Goal: Transaction & Acquisition: Purchase product/service

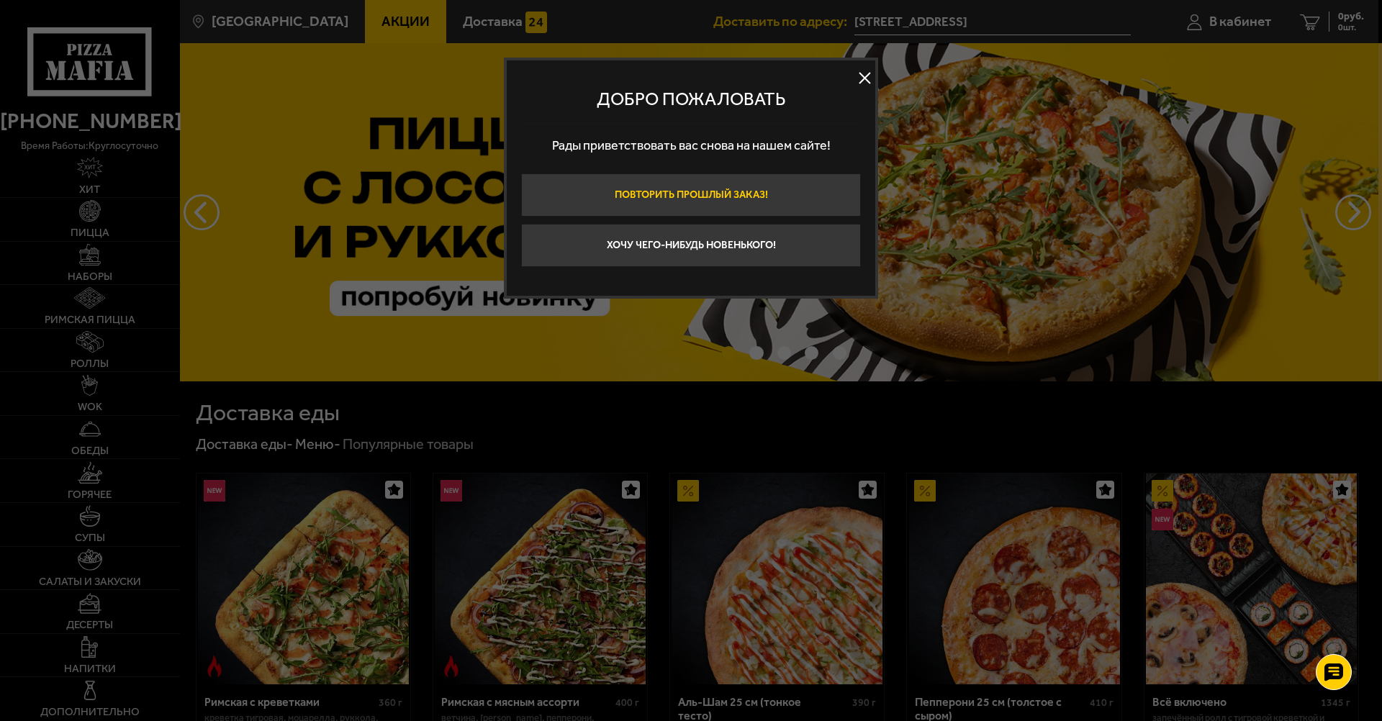
click at [694, 207] on button "Повторить прошлый заказ!" at bounding box center [691, 194] width 340 height 43
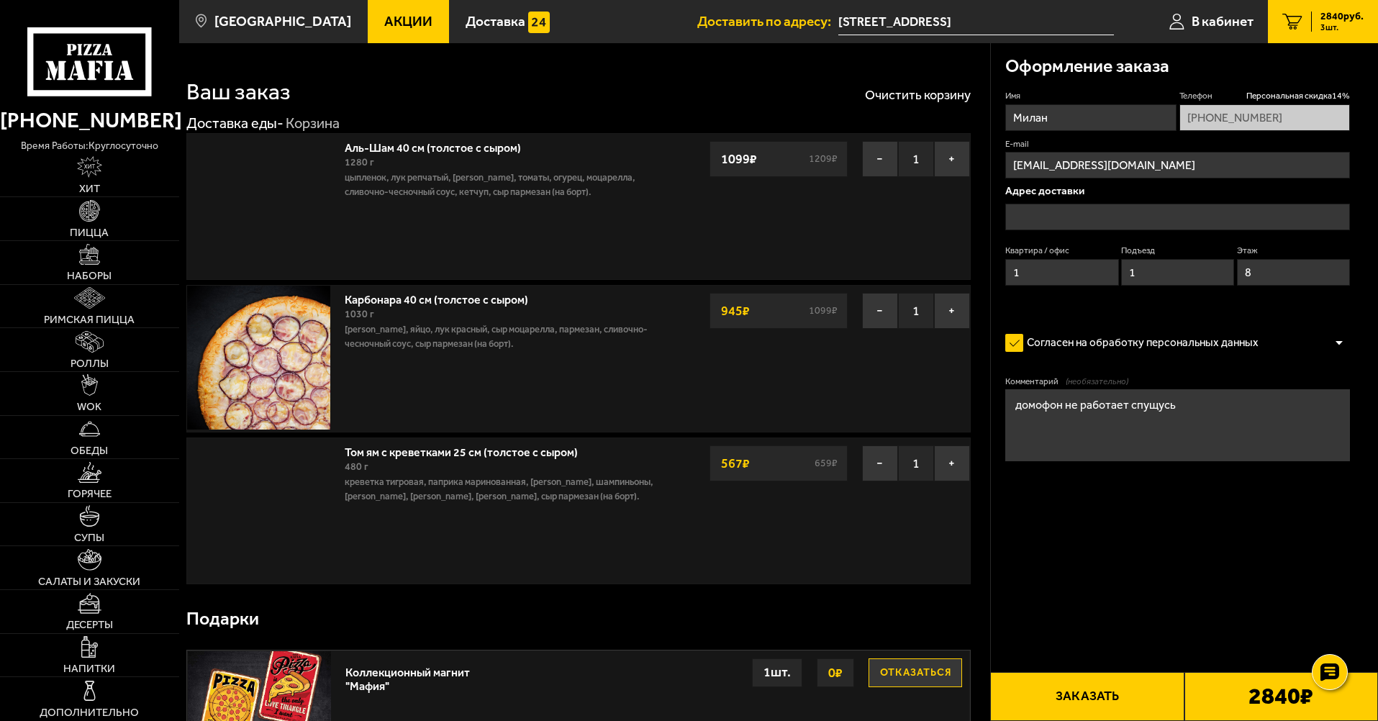
type input "[STREET_ADDRESS]"
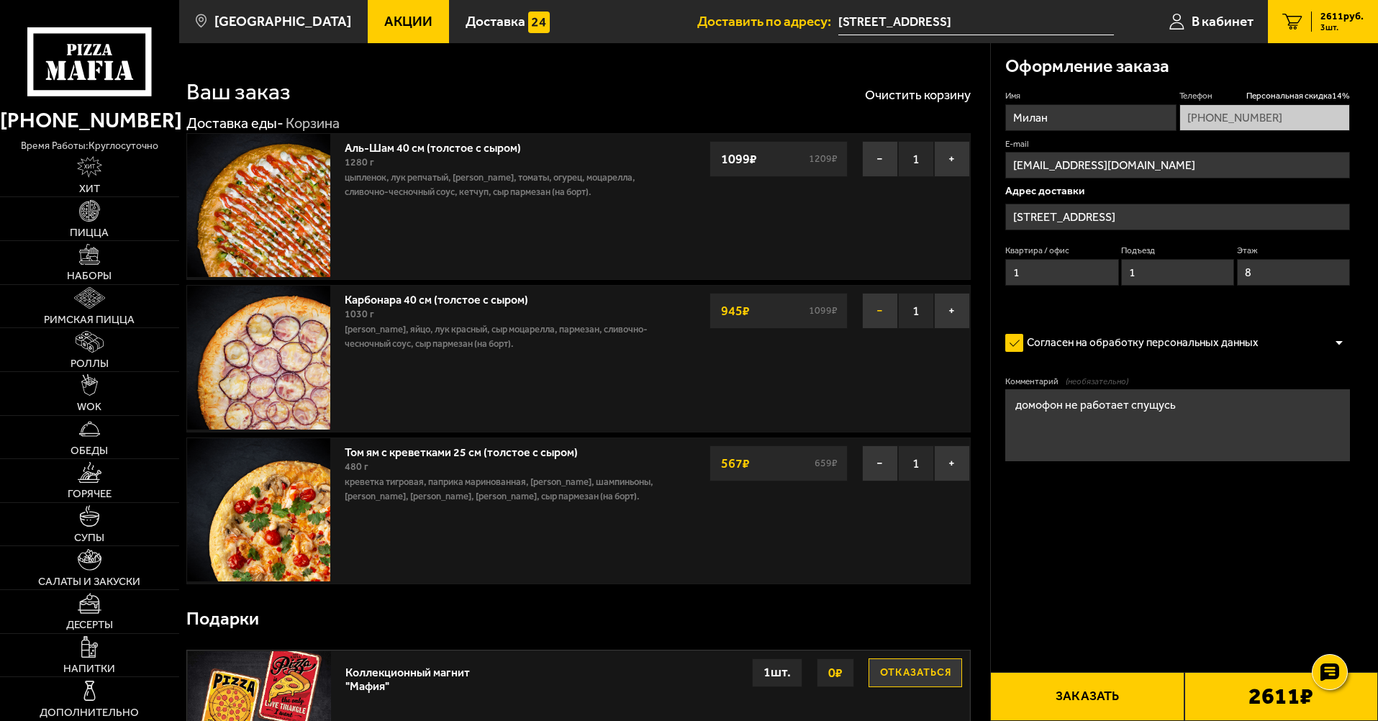
click at [889, 318] on button "−" at bounding box center [880, 311] width 36 height 36
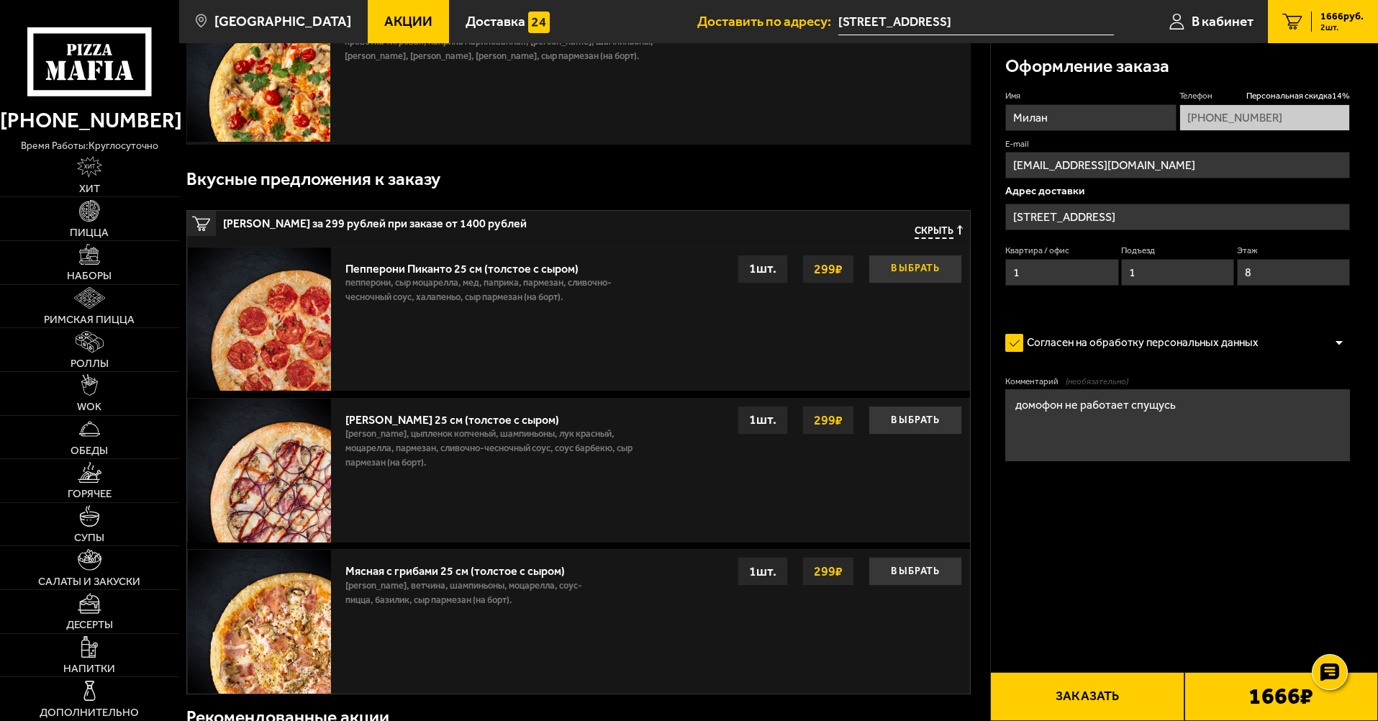
scroll to position [360, 0]
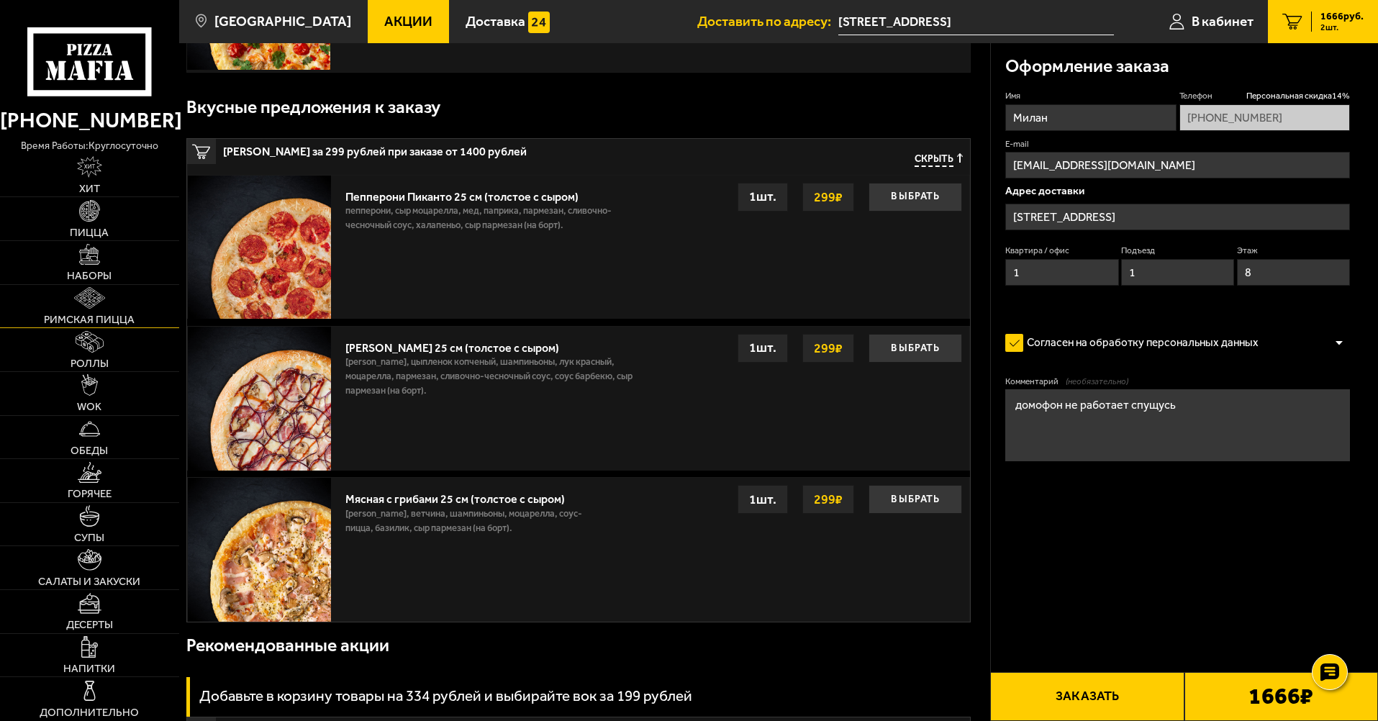
click at [103, 294] on img at bounding box center [89, 298] width 31 height 22
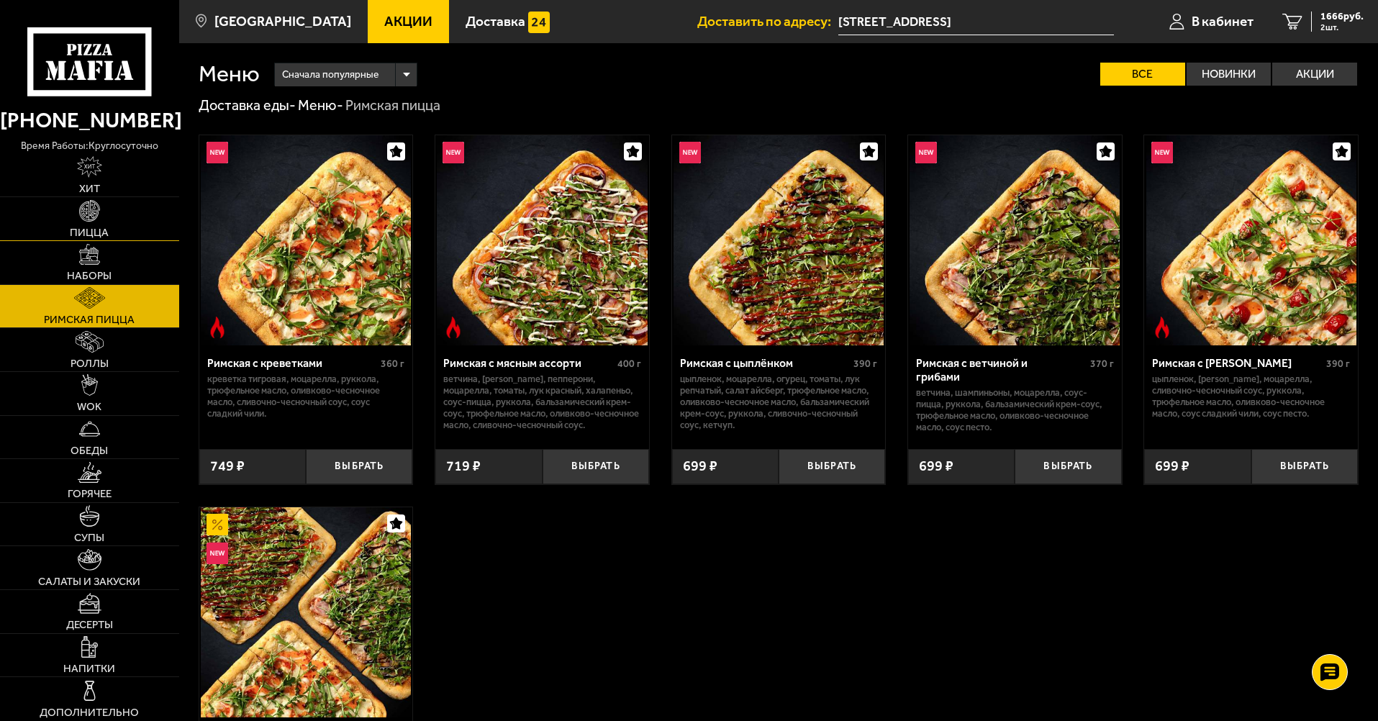
click at [114, 214] on link "Пицца" at bounding box center [89, 218] width 179 height 43
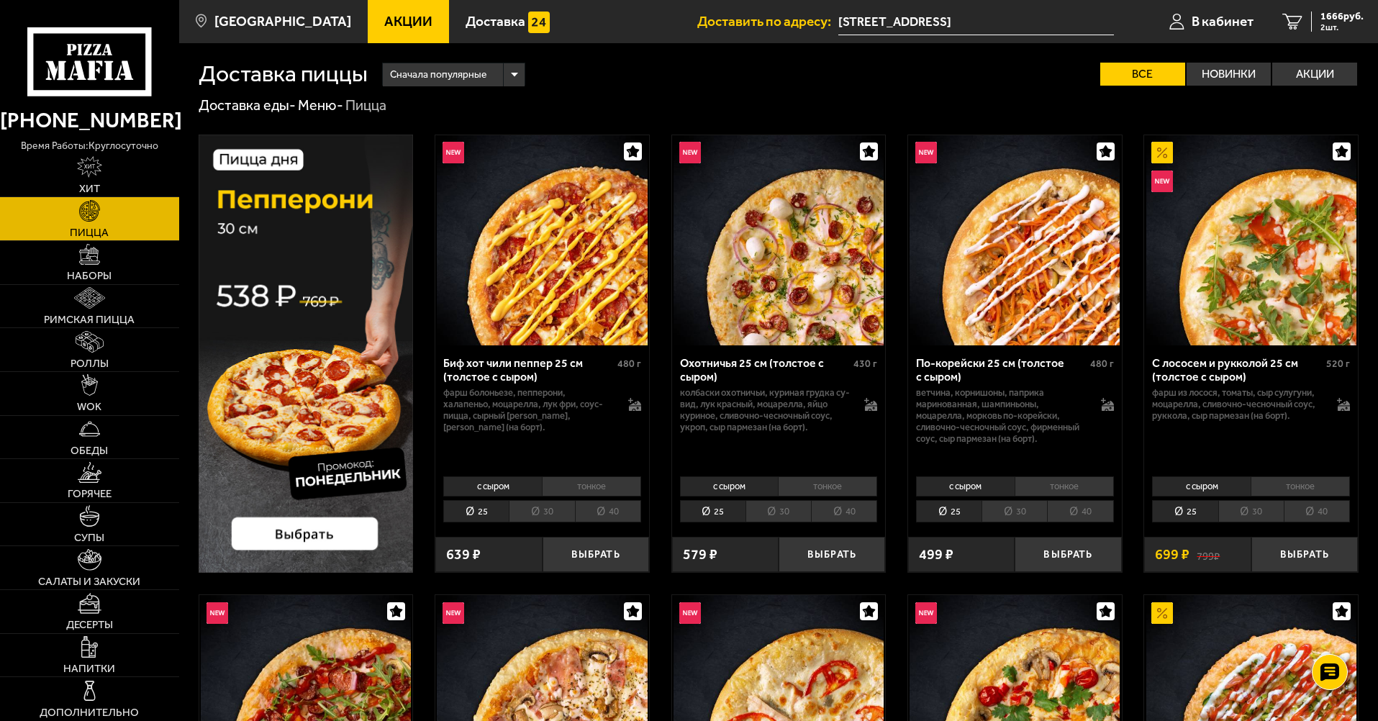
click at [802, 484] on li "тонкое" at bounding box center [827, 486] width 99 height 20
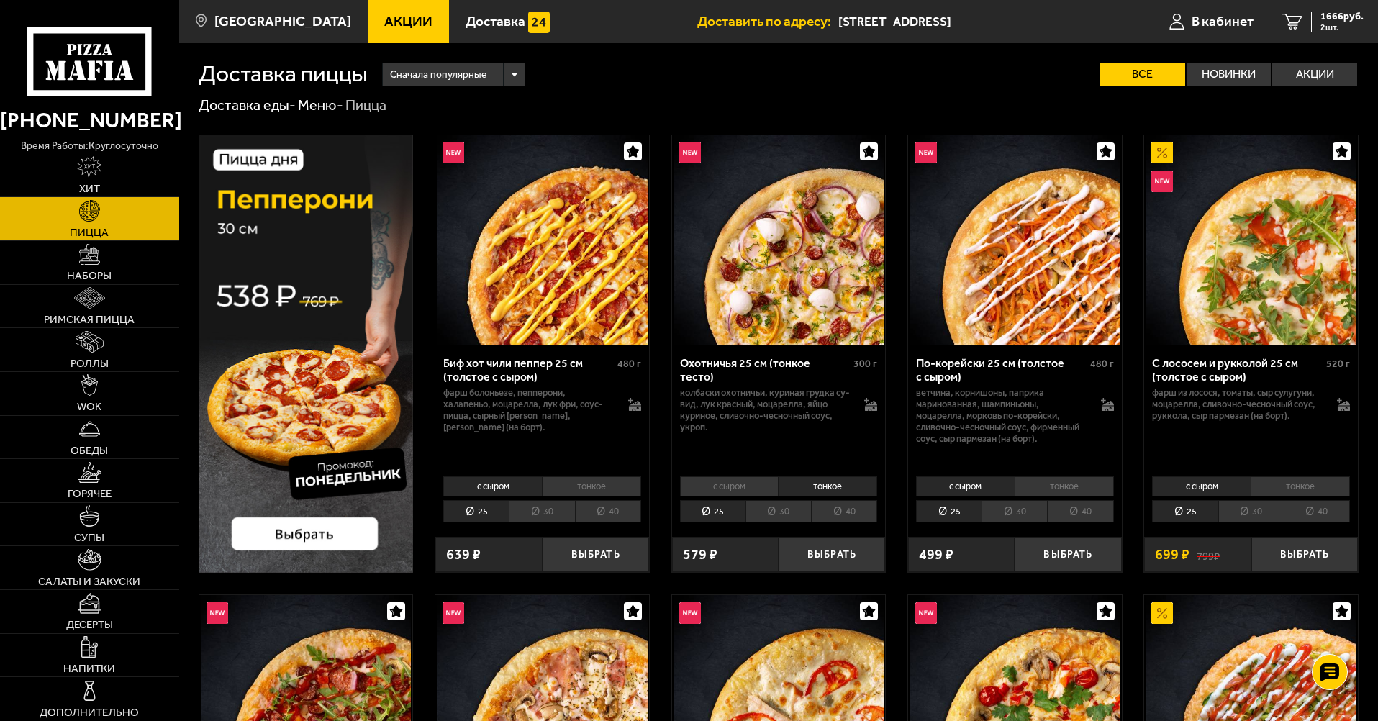
click at [832, 510] on li "40" at bounding box center [844, 511] width 66 height 22
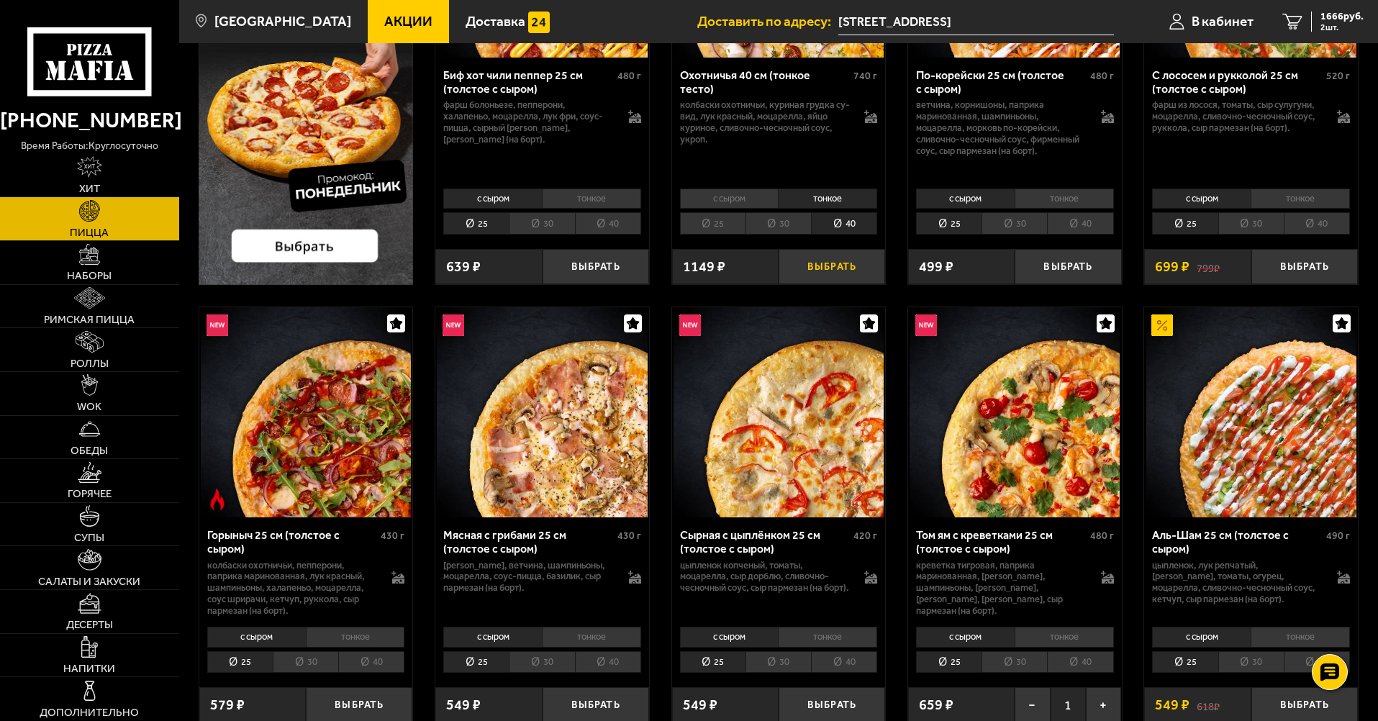
scroll to position [576, 0]
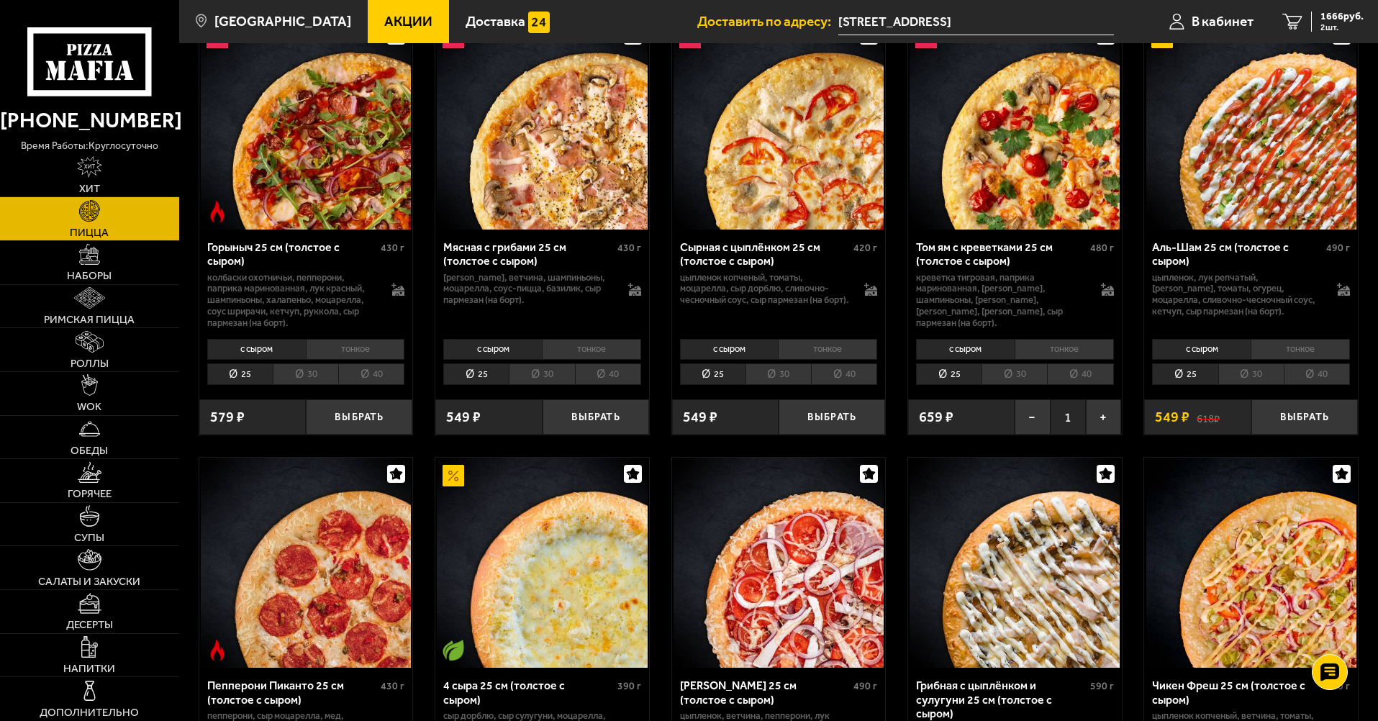
click at [1275, 347] on li "тонкое" at bounding box center [1300, 349] width 99 height 20
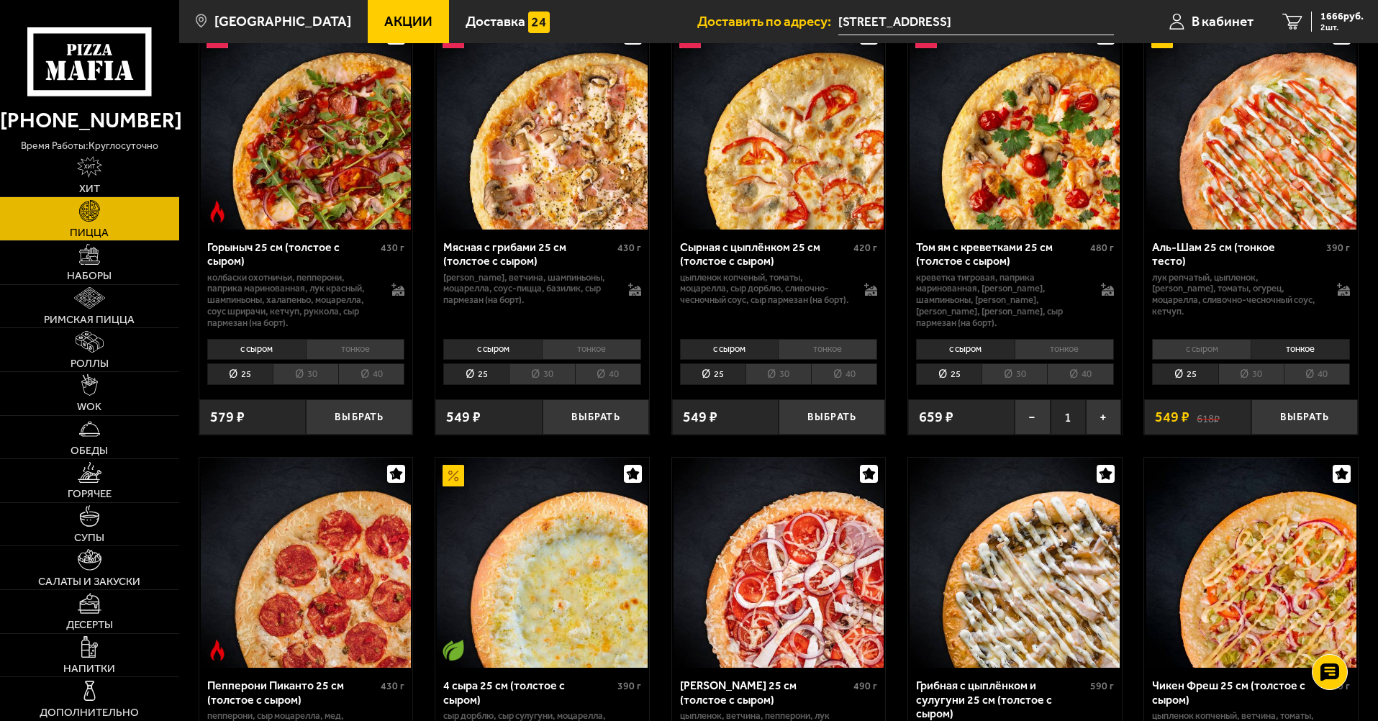
click at [1297, 374] on li "40" at bounding box center [1317, 374] width 66 height 22
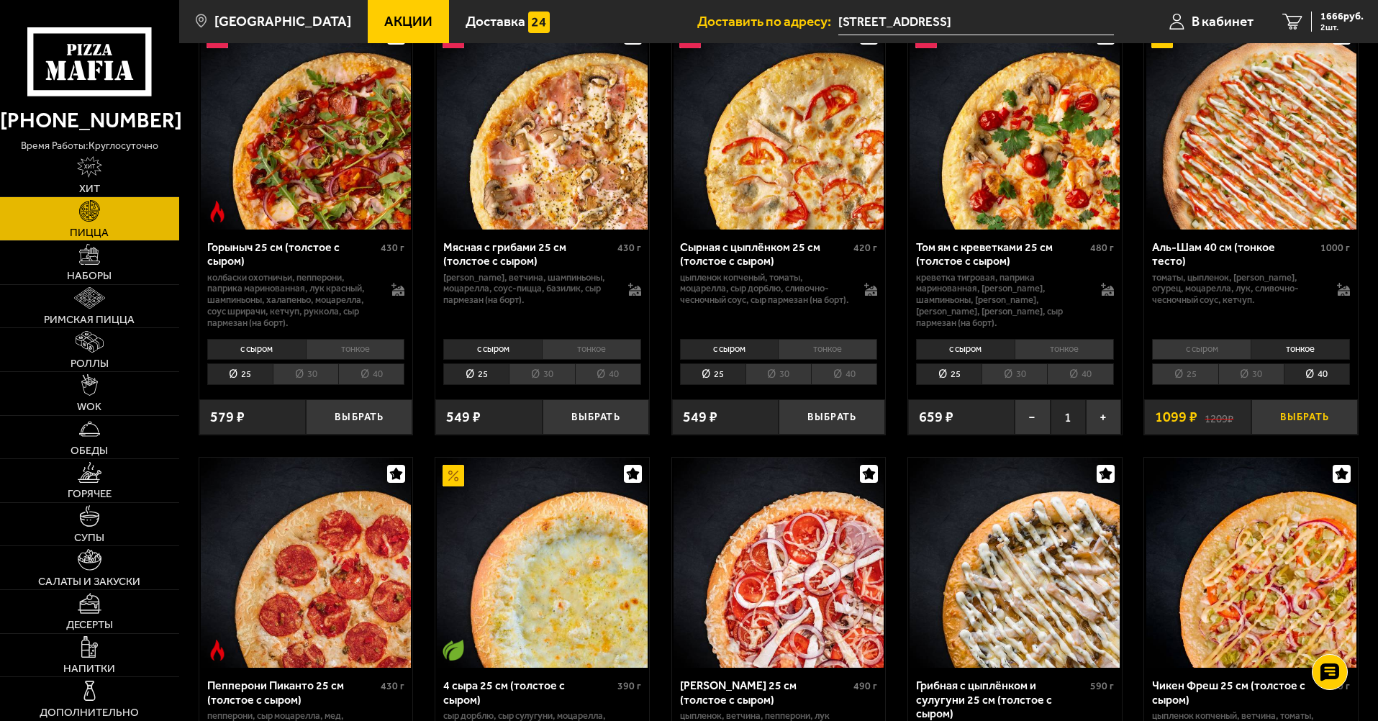
click at [1299, 408] on button "Выбрать" at bounding box center [1304, 416] width 107 height 35
click at [1331, 24] on span "3 шт." at bounding box center [1342, 27] width 43 height 9
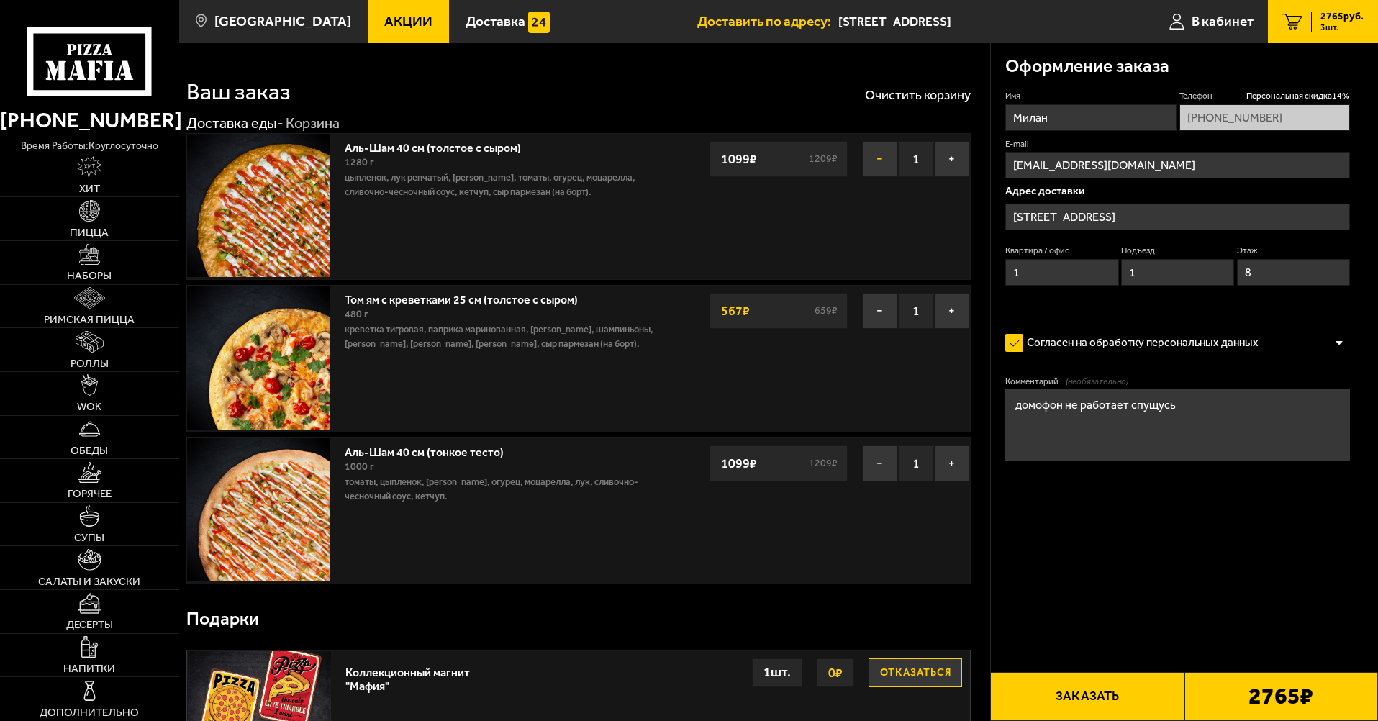
click at [880, 163] on button "−" at bounding box center [880, 159] width 36 height 36
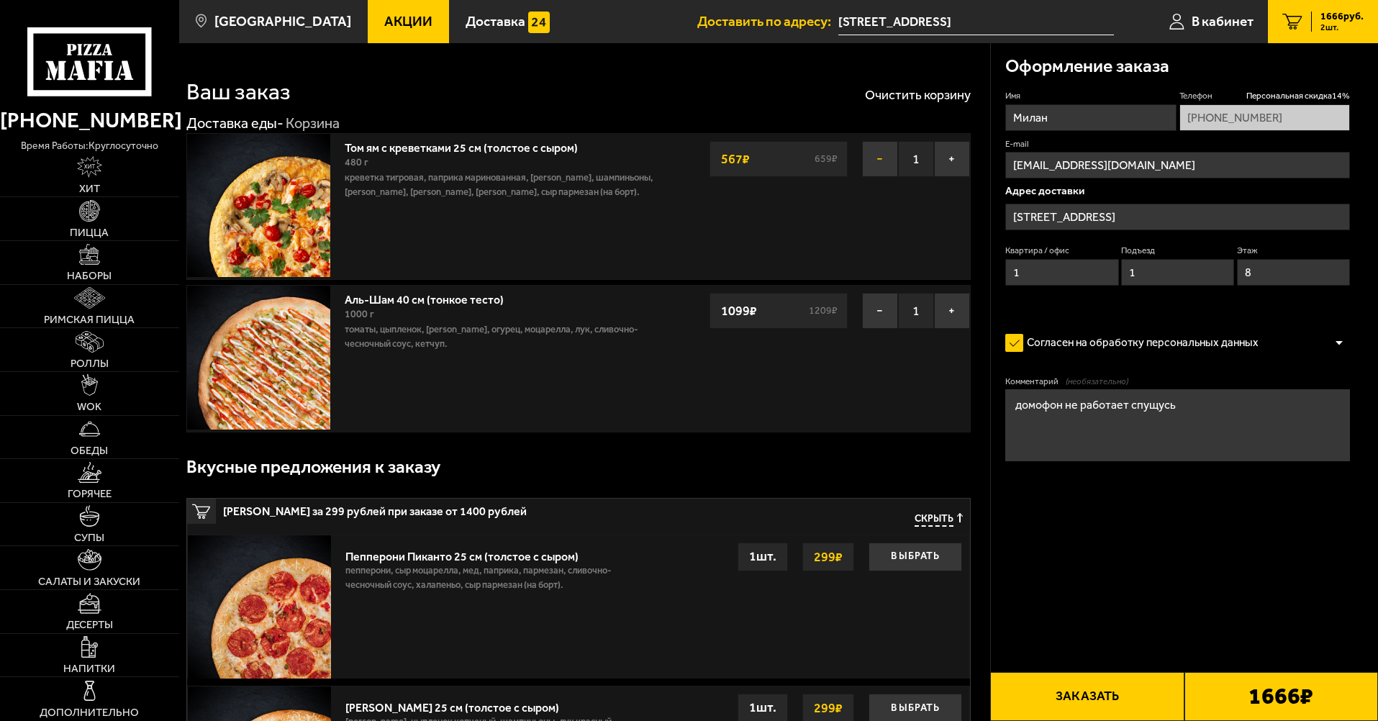
click at [872, 162] on button "−" at bounding box center [880, 159] width 36 height 36
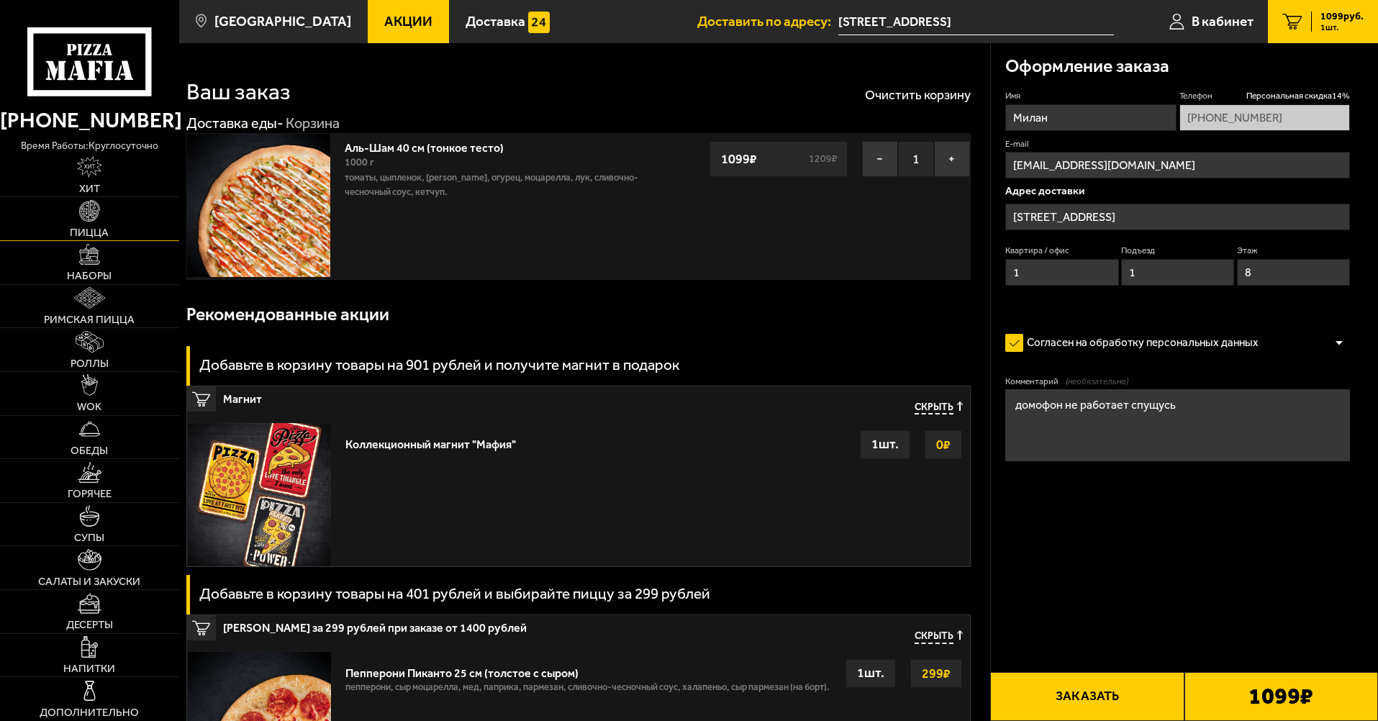
click at [96, 222] on link "Пицца" at bounding box center [89, 218] width 179 height 43
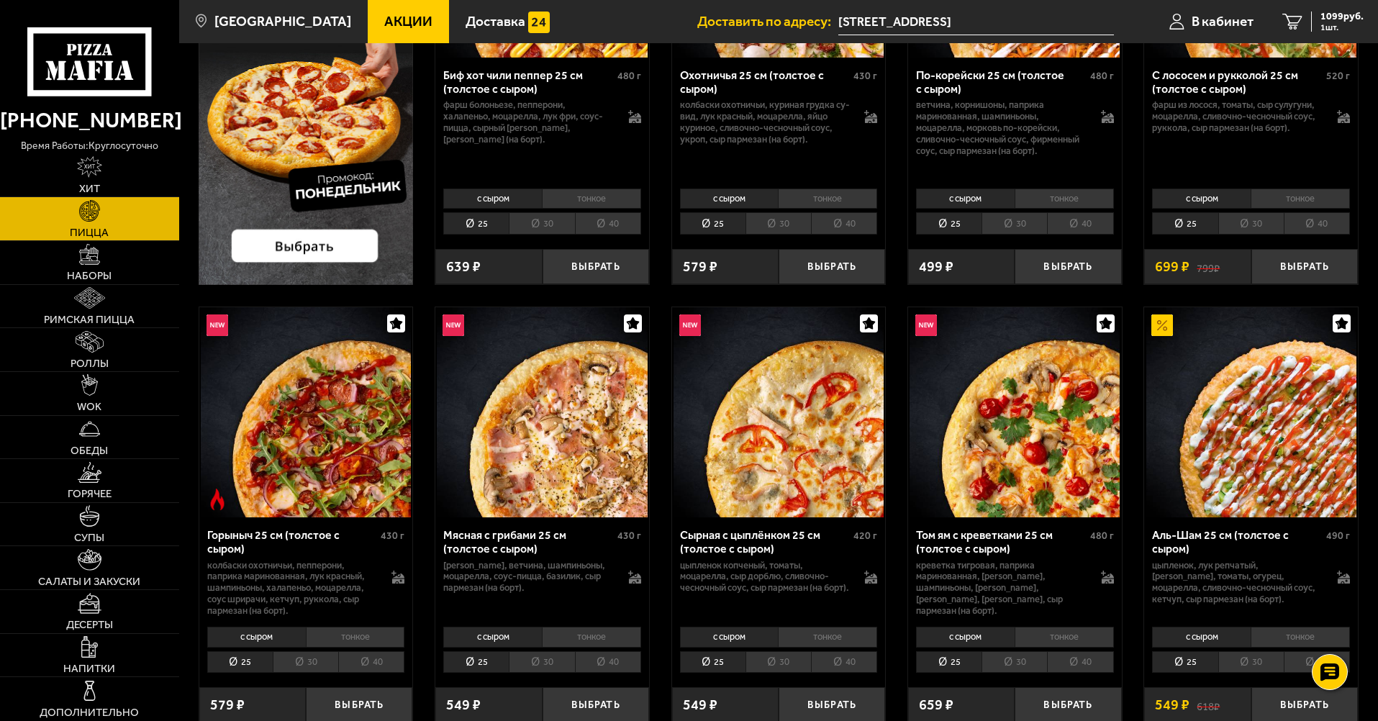
scroll to position [936, 0]
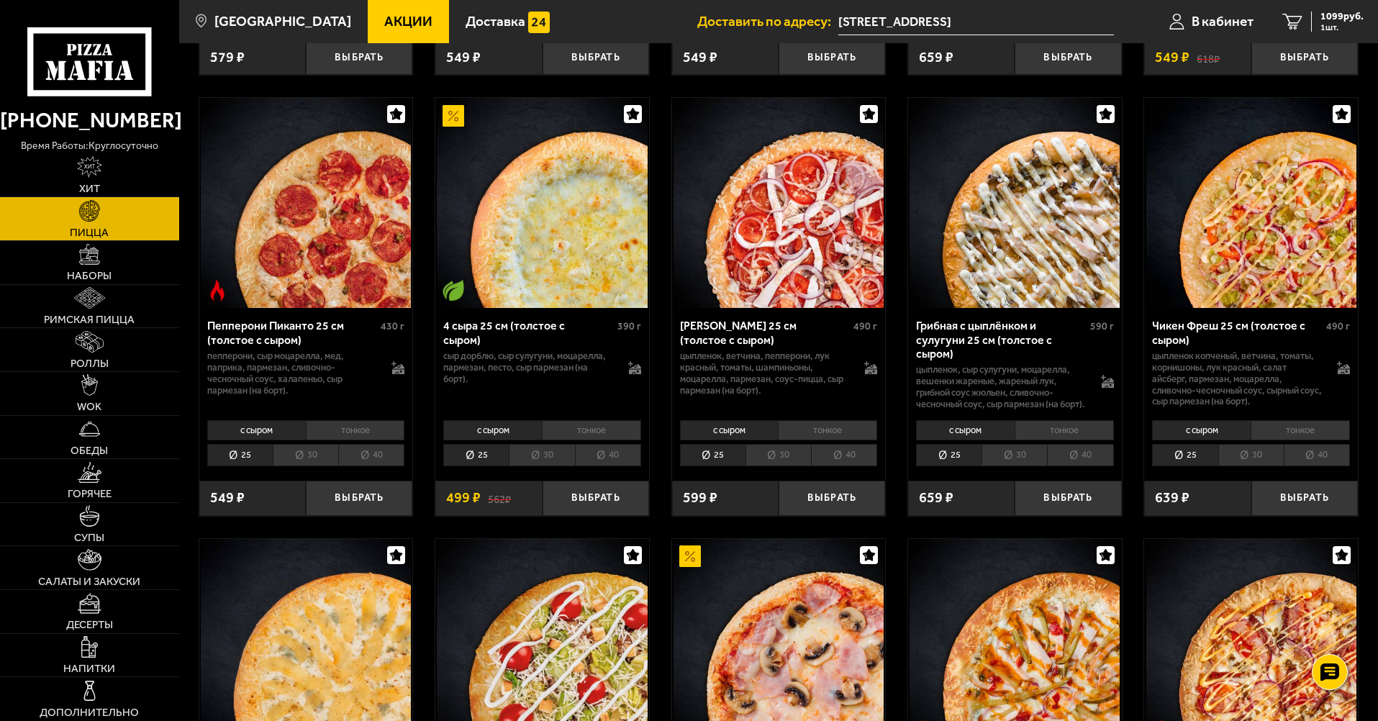
click at [617, 436] on li "тонкое" at bounding box center [591, 430] width 99 height 20
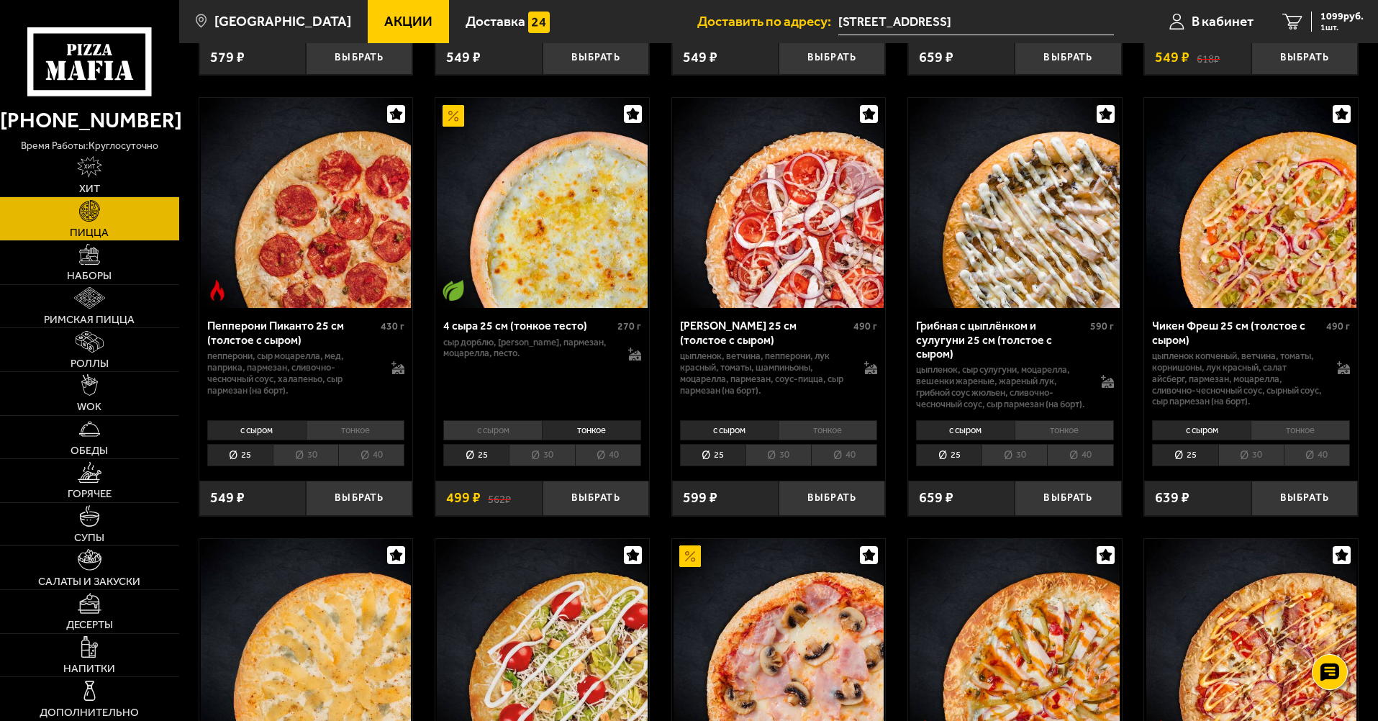
click at [620, 456] on li "40" at bounding box center [608, 455] width 66 height 22
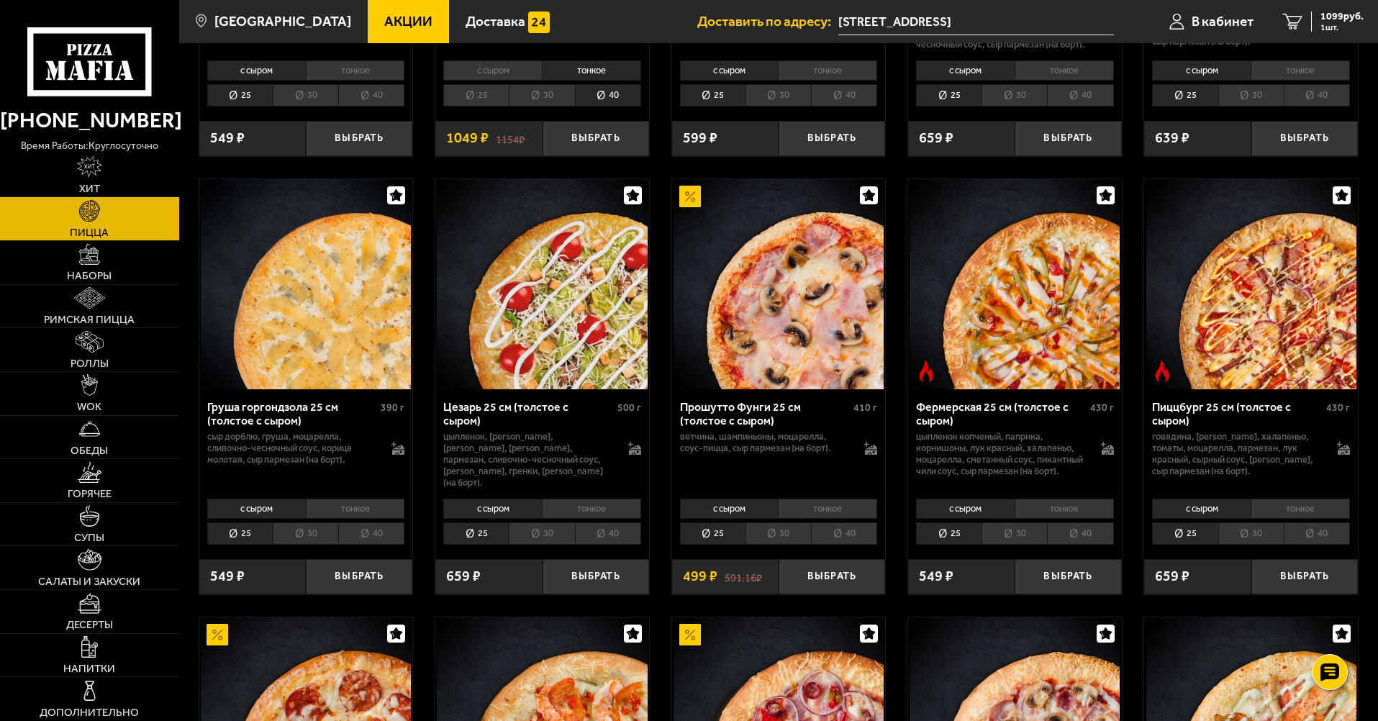
scroll to position [1439, 0]
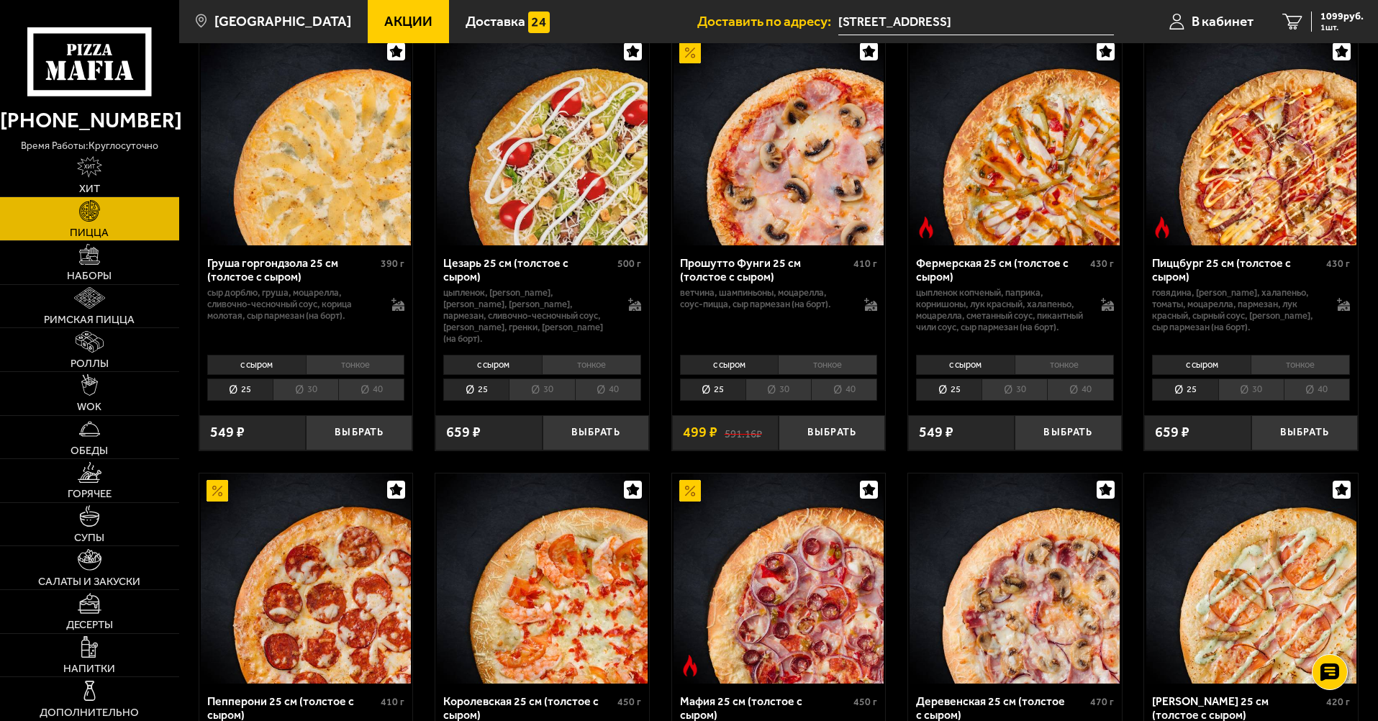
click at [841, 381] on li "40" at bounding box center [844, 390] width 66 height 22
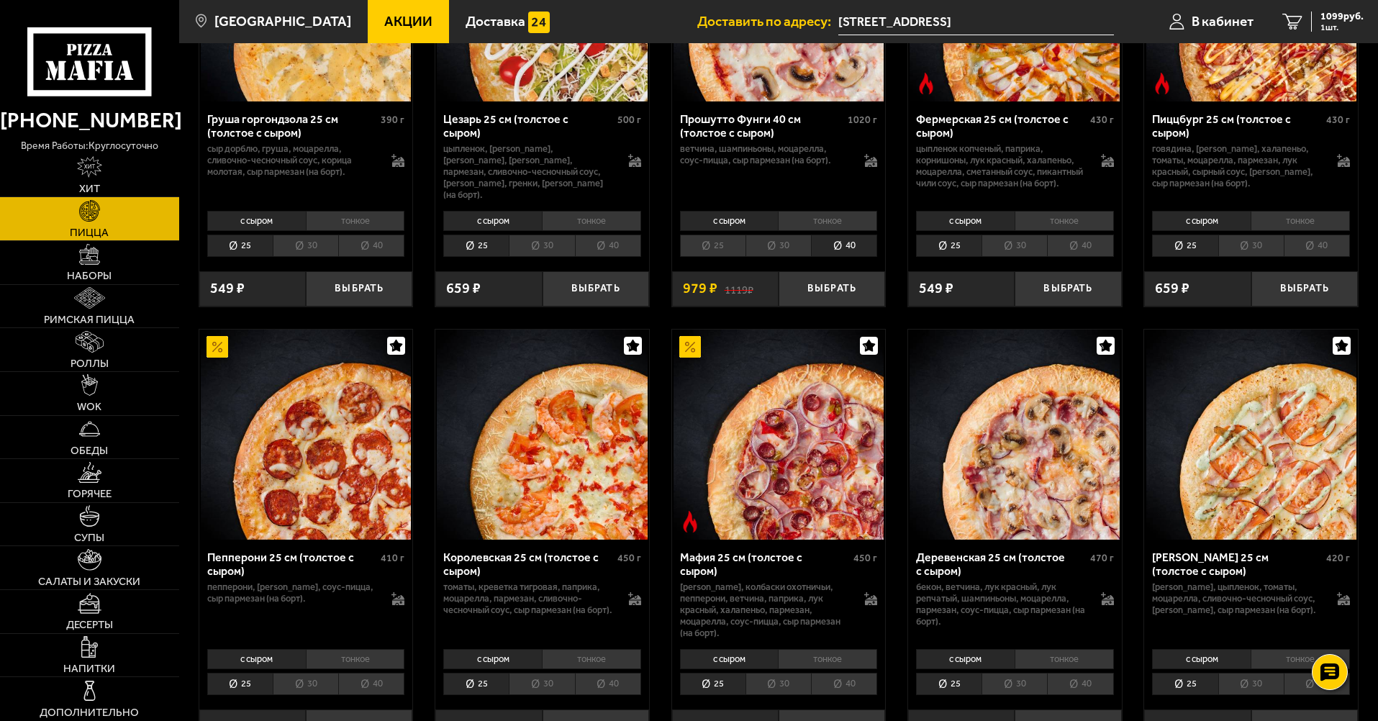
scroll to position [1871, 0]
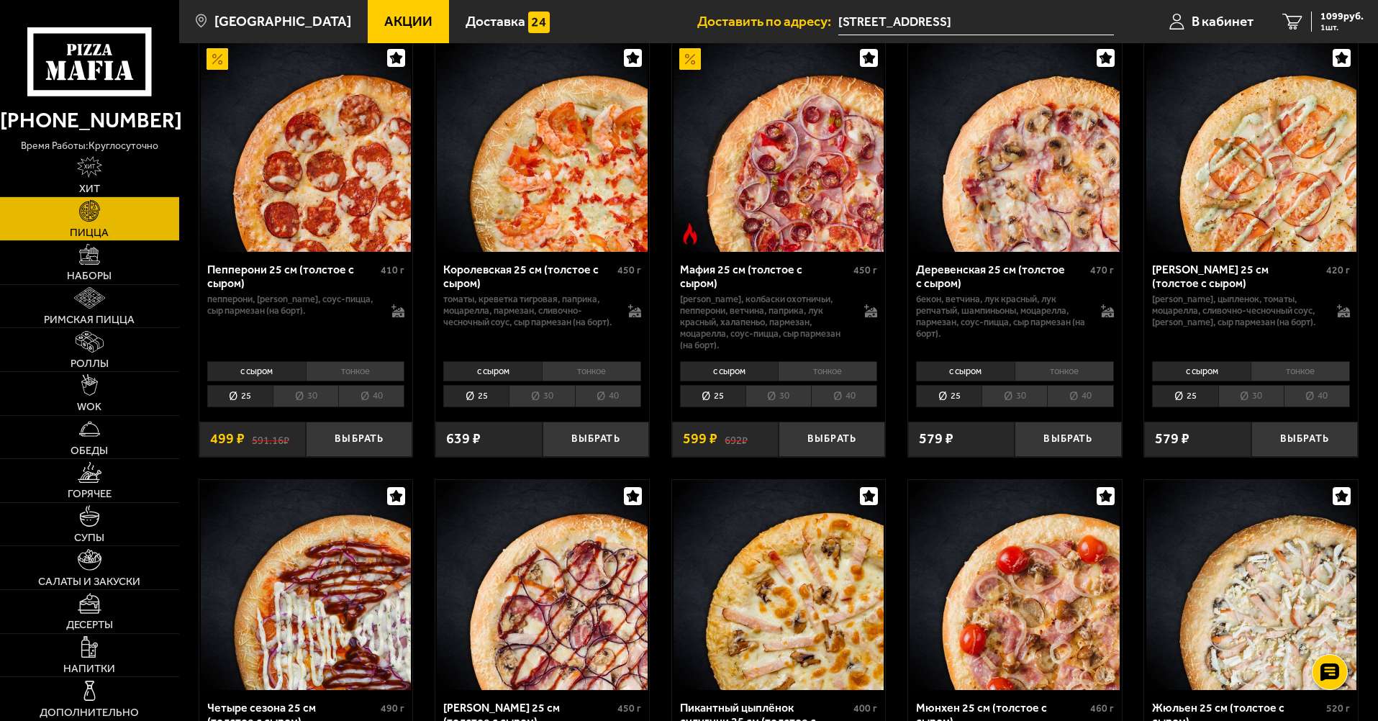
click at [846, 385] on li "40" at bounding box center [844, 396] width 66 height 22
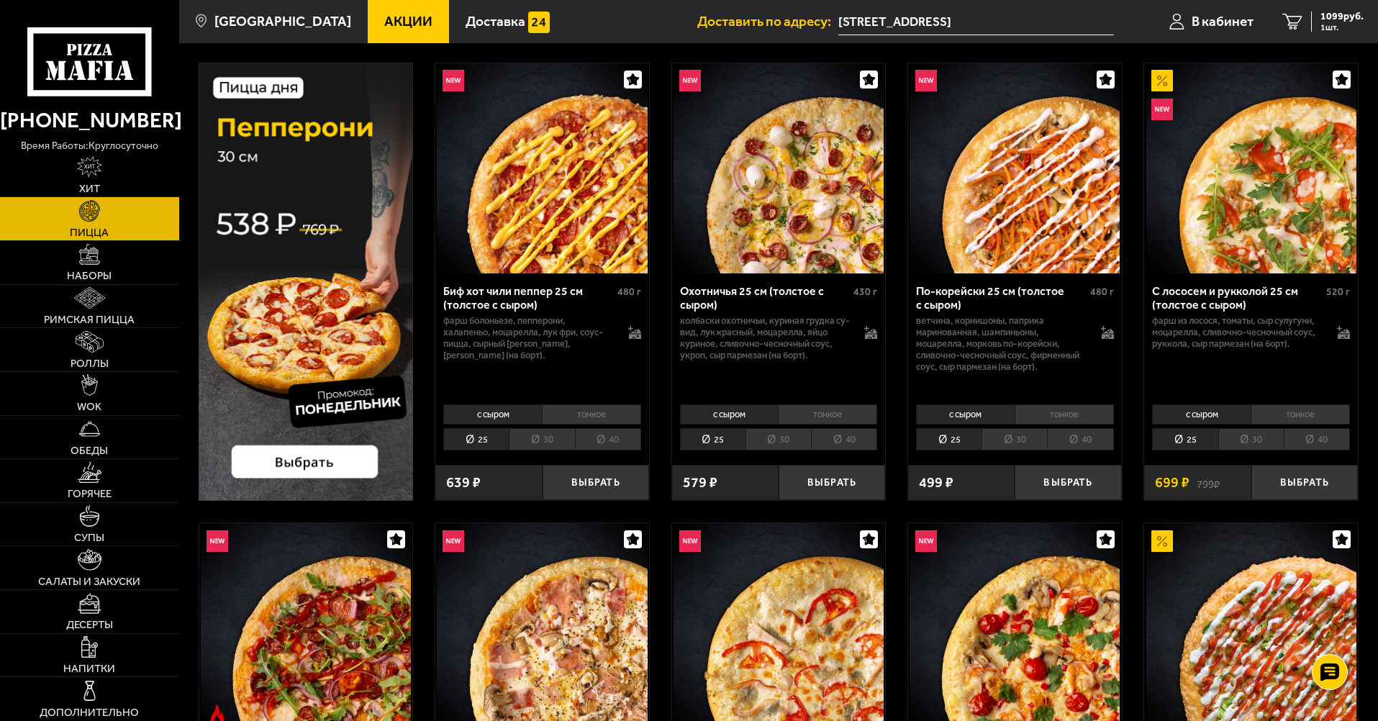
scroll to position [0, 0]
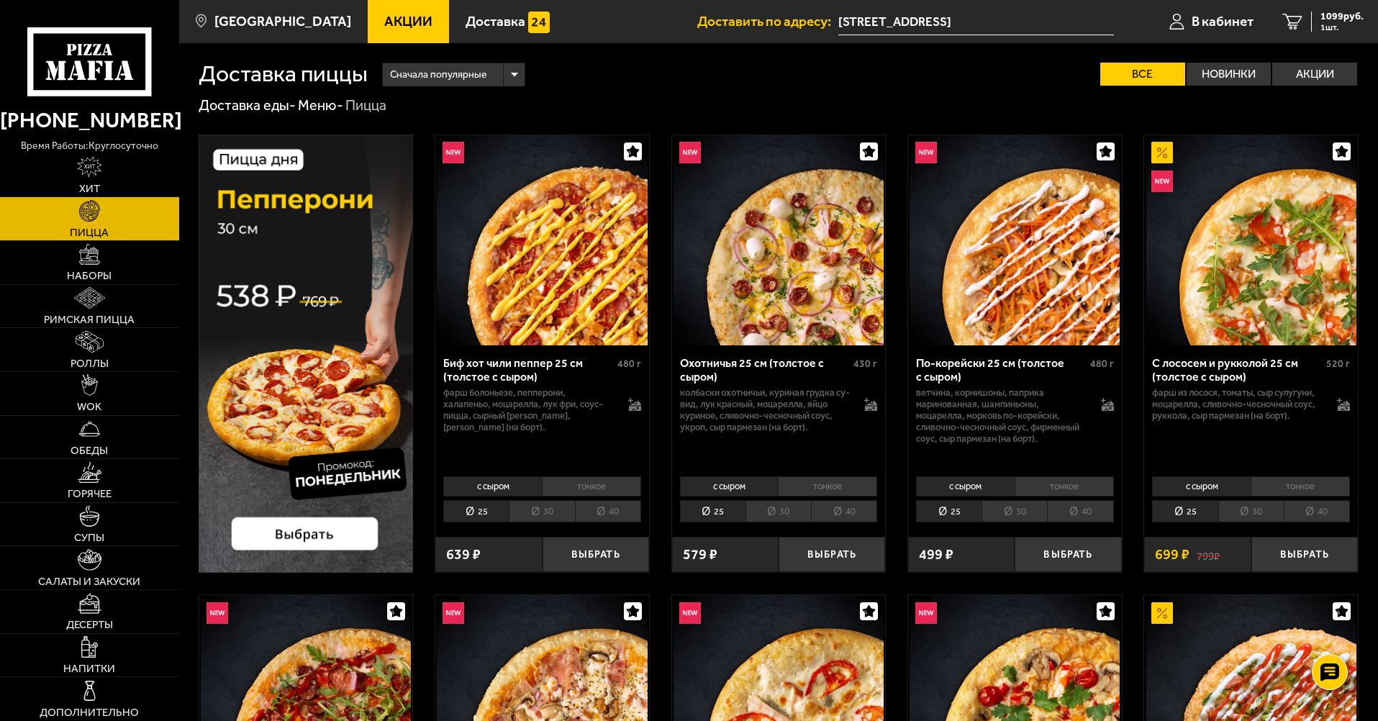
click at [466, 76] on span "Сначала популярные" at bounding box center [438, 74] width 96 height 27
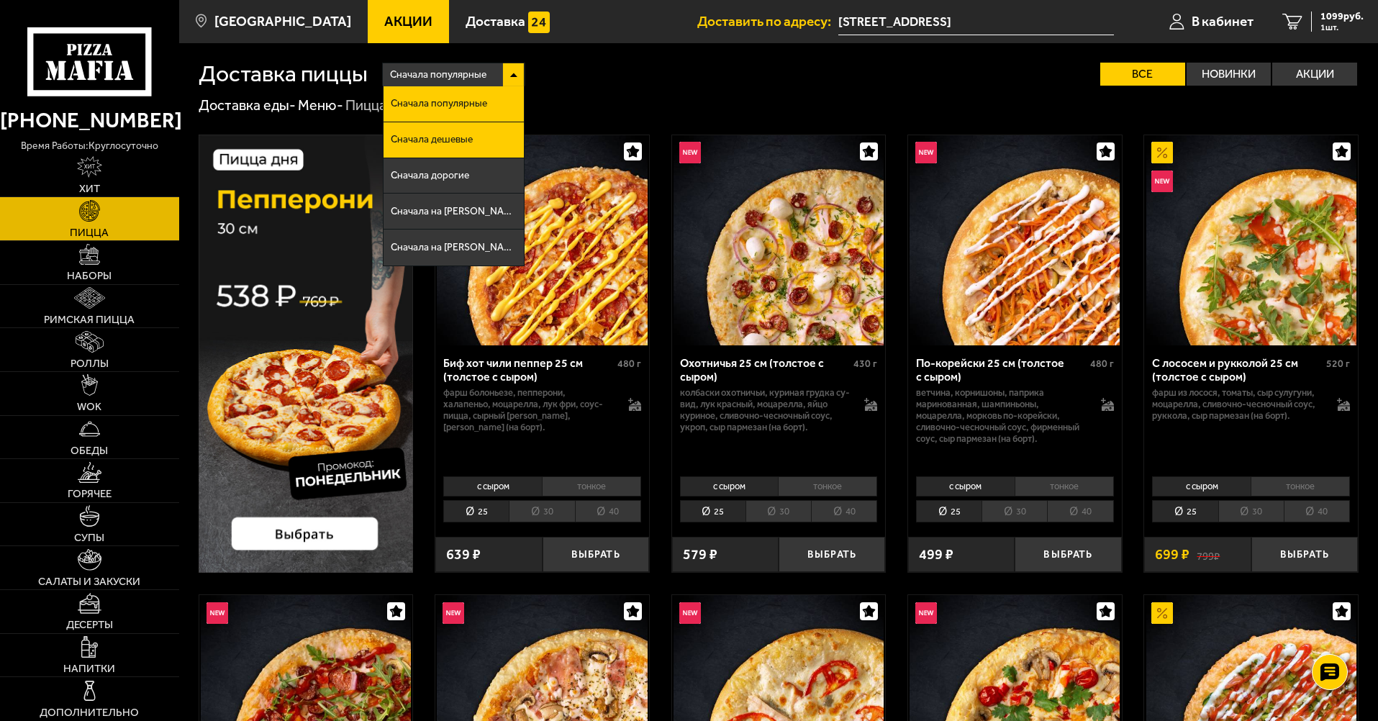
click at [458, 147] on li "Сначала дешевые" at bounding box center [454, 140] width 140 height 36
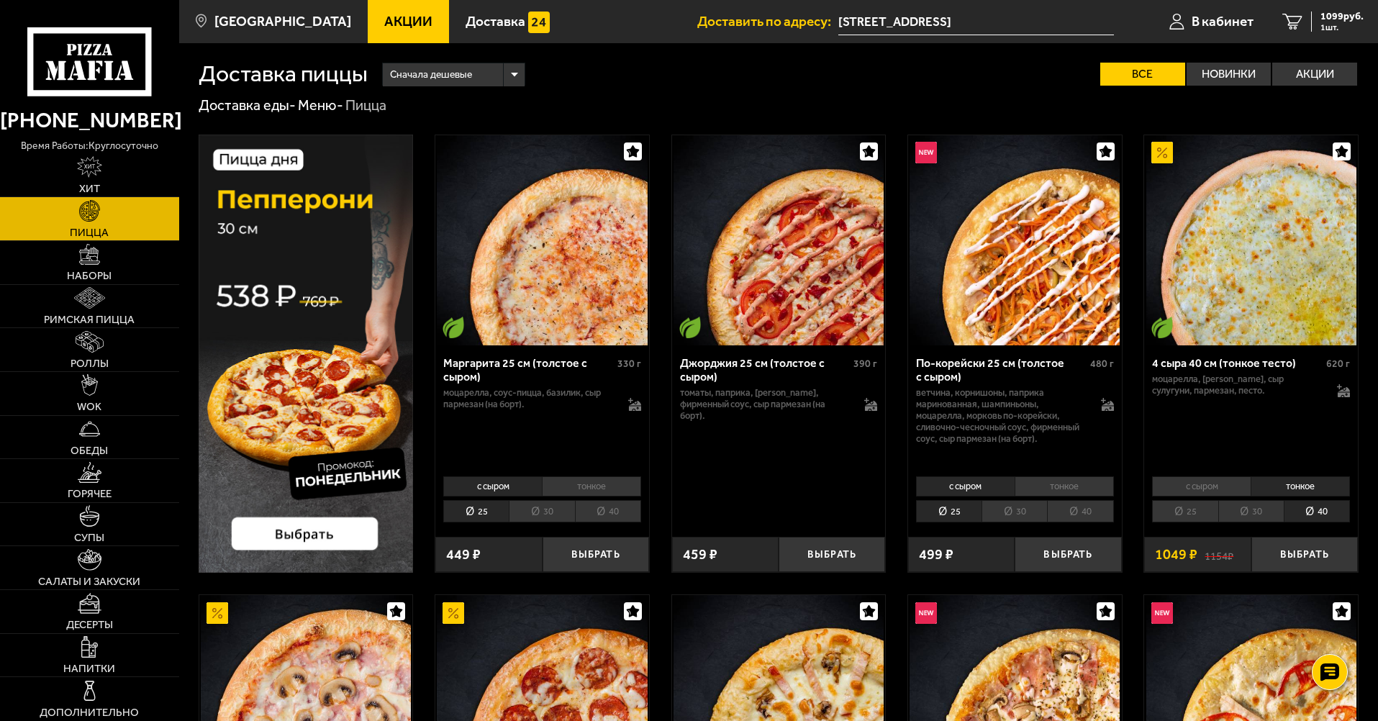
click at [603, 510] on li "40" at bounding box center [608, 511] width 66 height 22
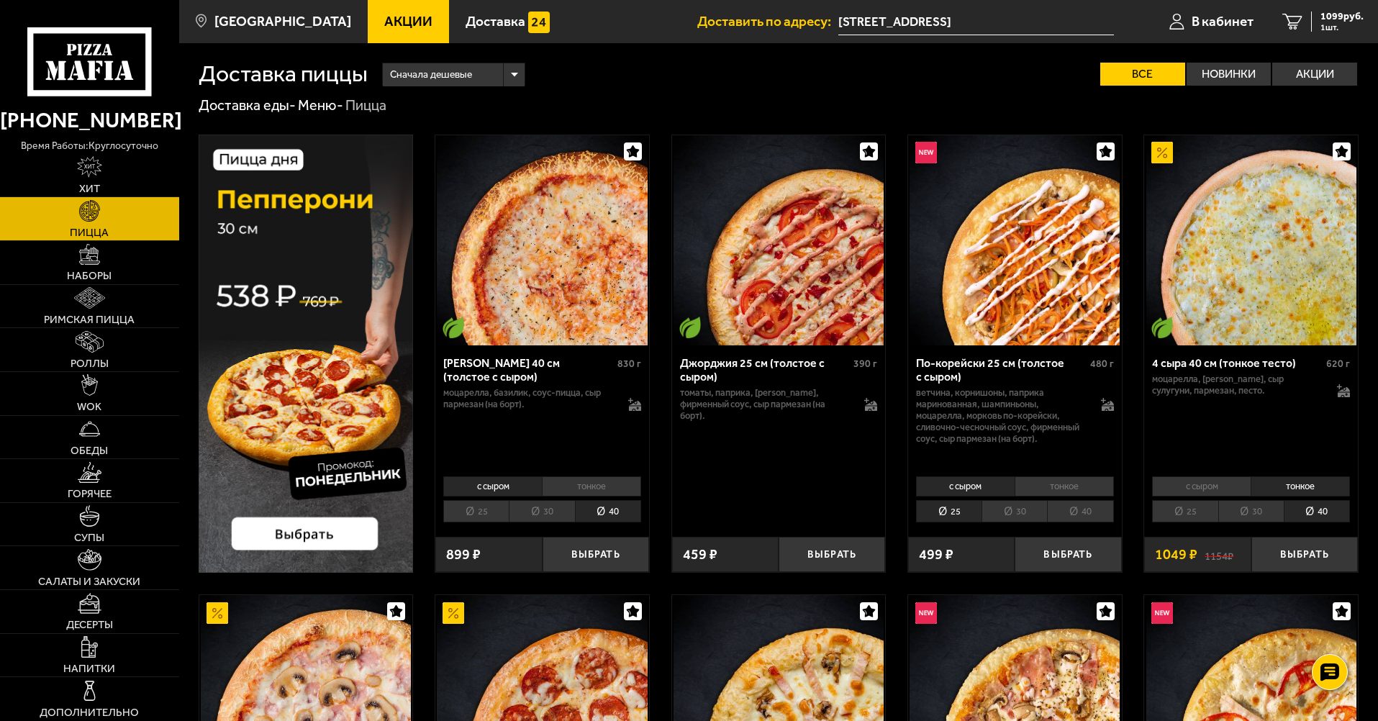
click at [602, 489] on li "тонкое" at bounding box center [591, 486] width 99 height 20
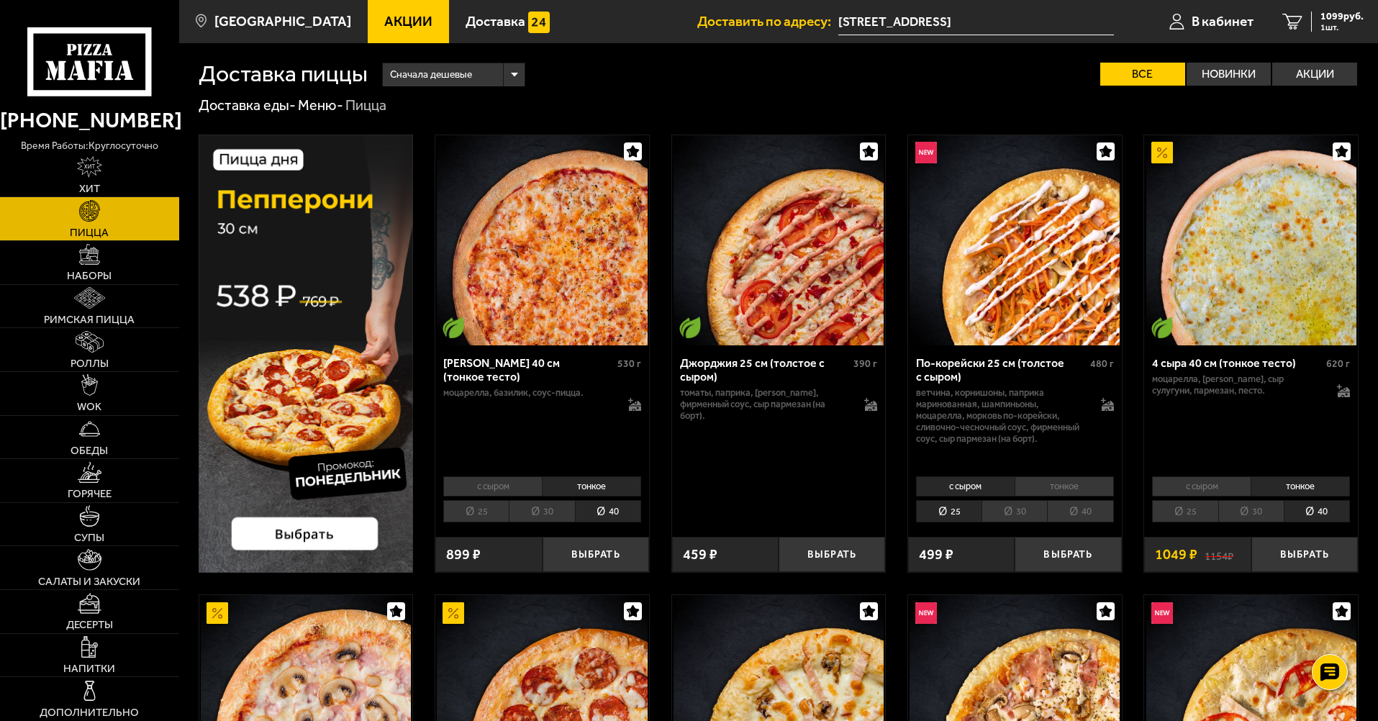
click at [472, 63] on span "Сначала дешевые" at bounding box center [431, 74] width 82 height 27
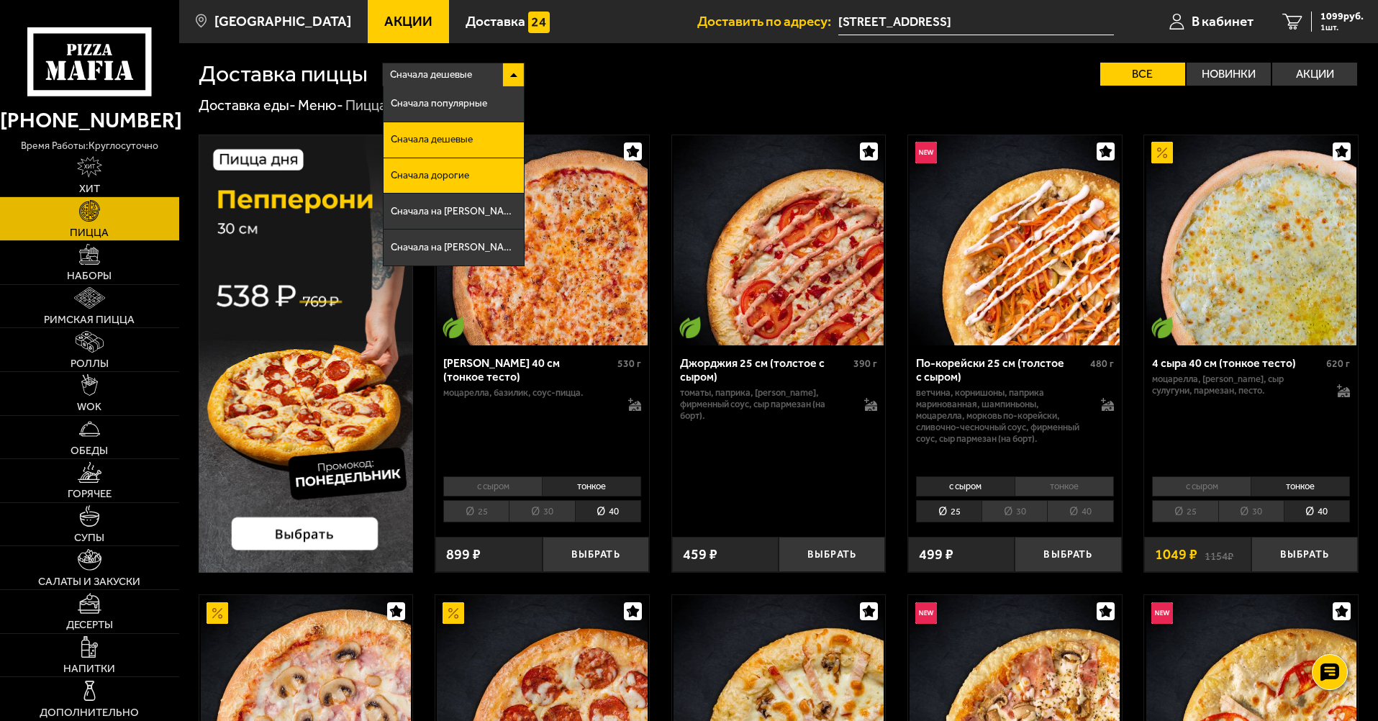
click at [485, 163] on li "Сначала дорогие" at bounding box center [454, 176] width 140 height 36
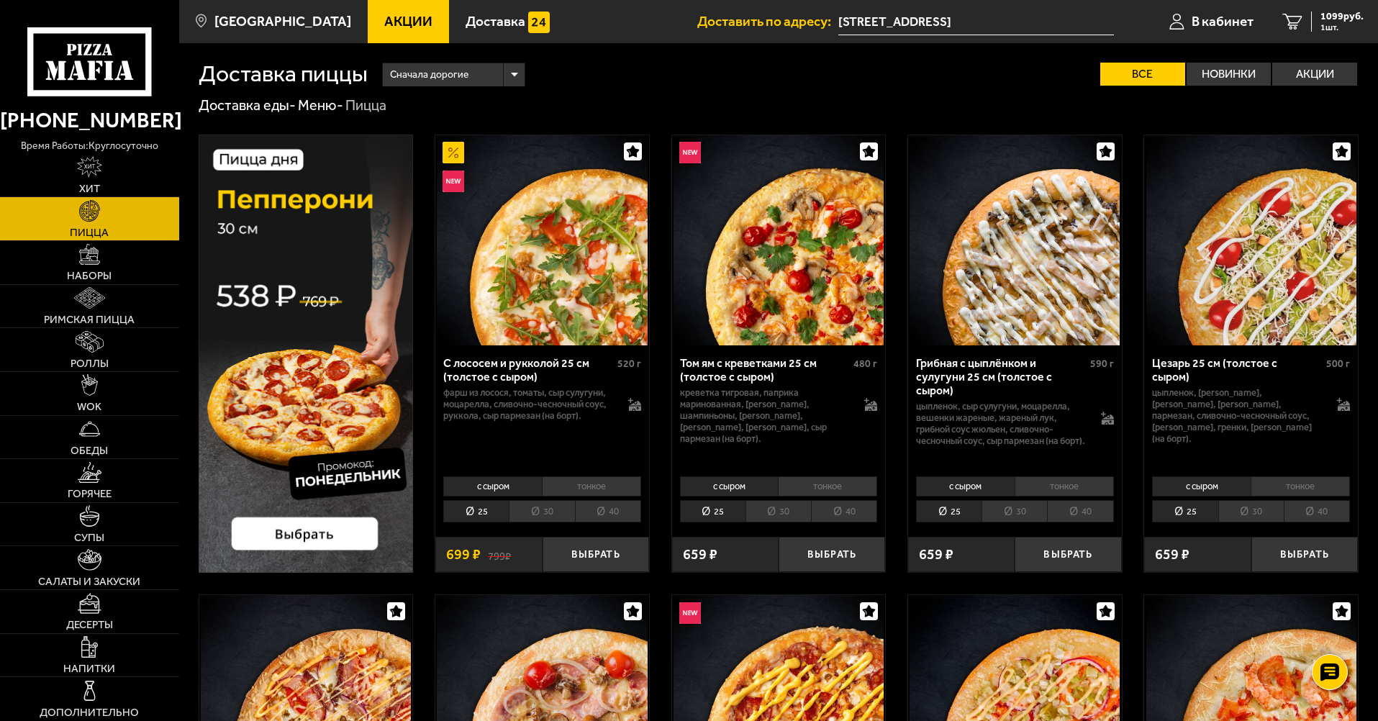
click at [614, 492] on li "тонкое" at bounding box center [591, 486] width 99 height 20
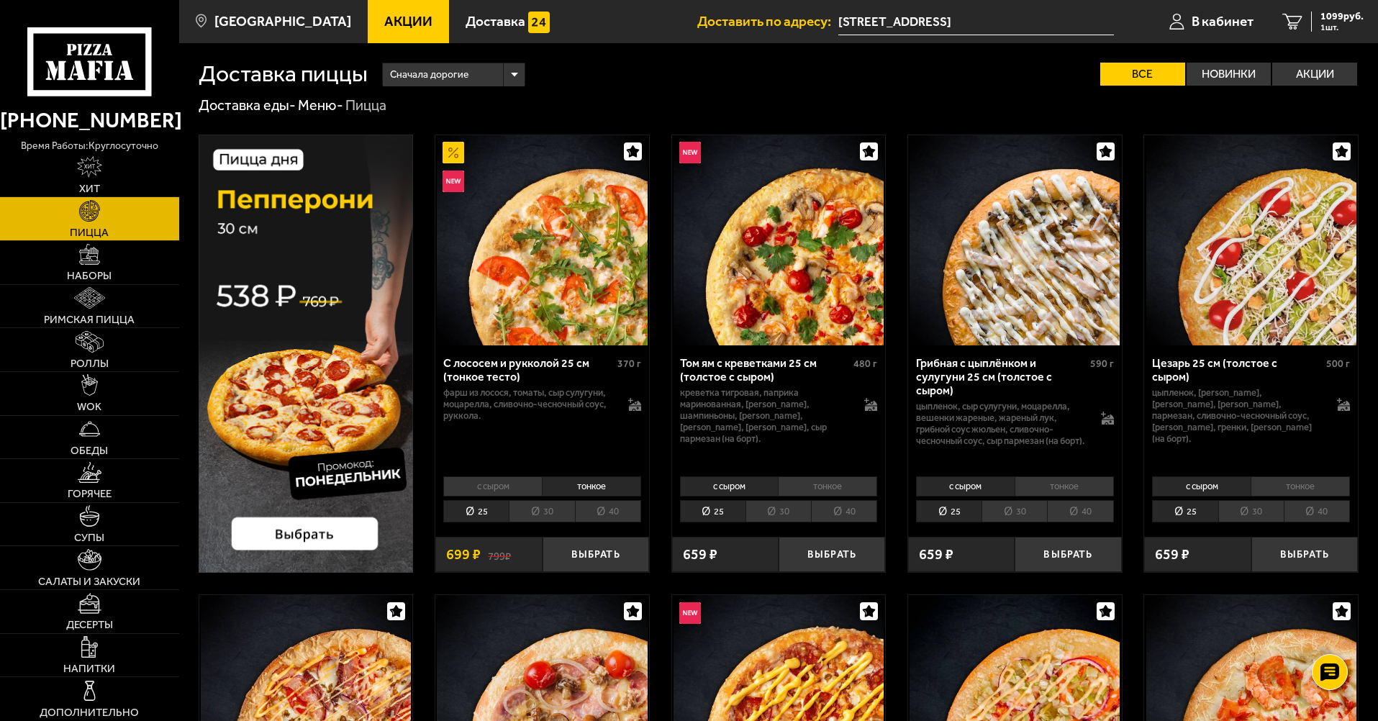
click at [619, 512] on li "40" at bounding box center [608, 511] width 66 height 22
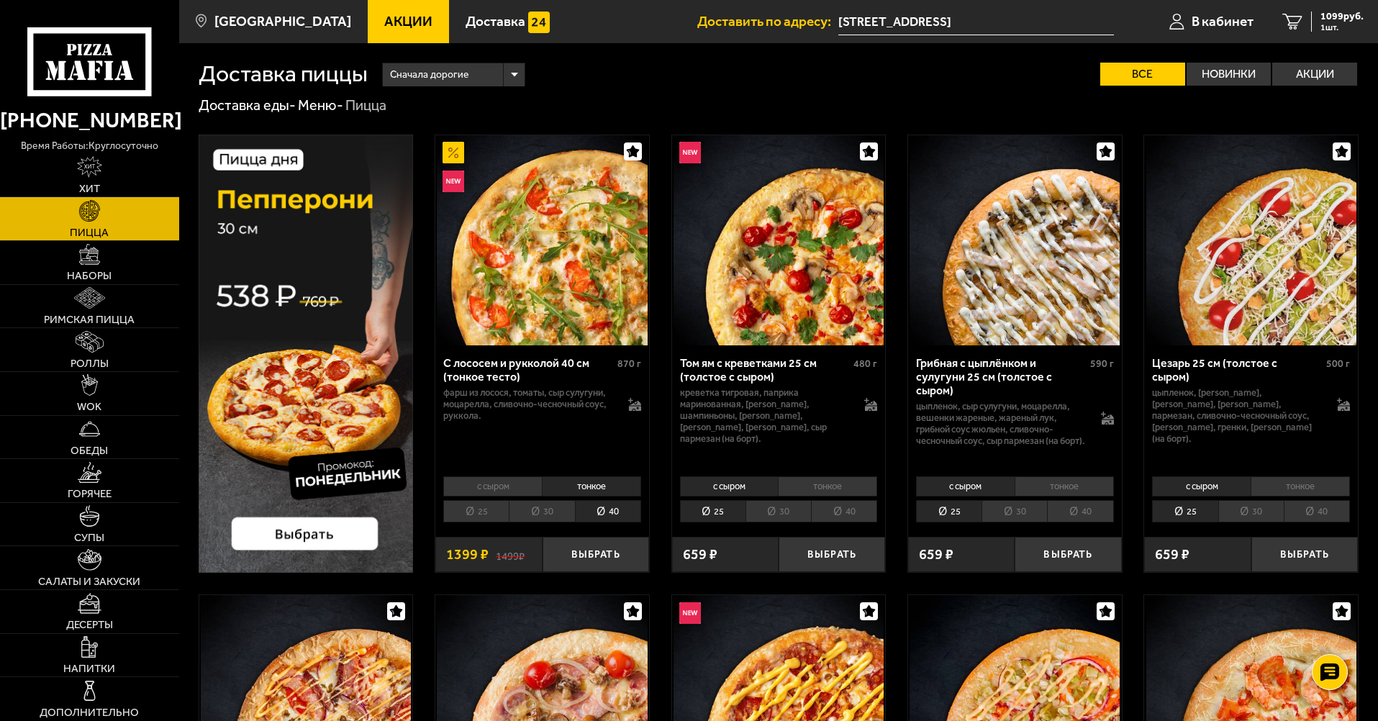
click at [1054, 507] on li "40" at bounding box center [1080, 511] width 66 height 22
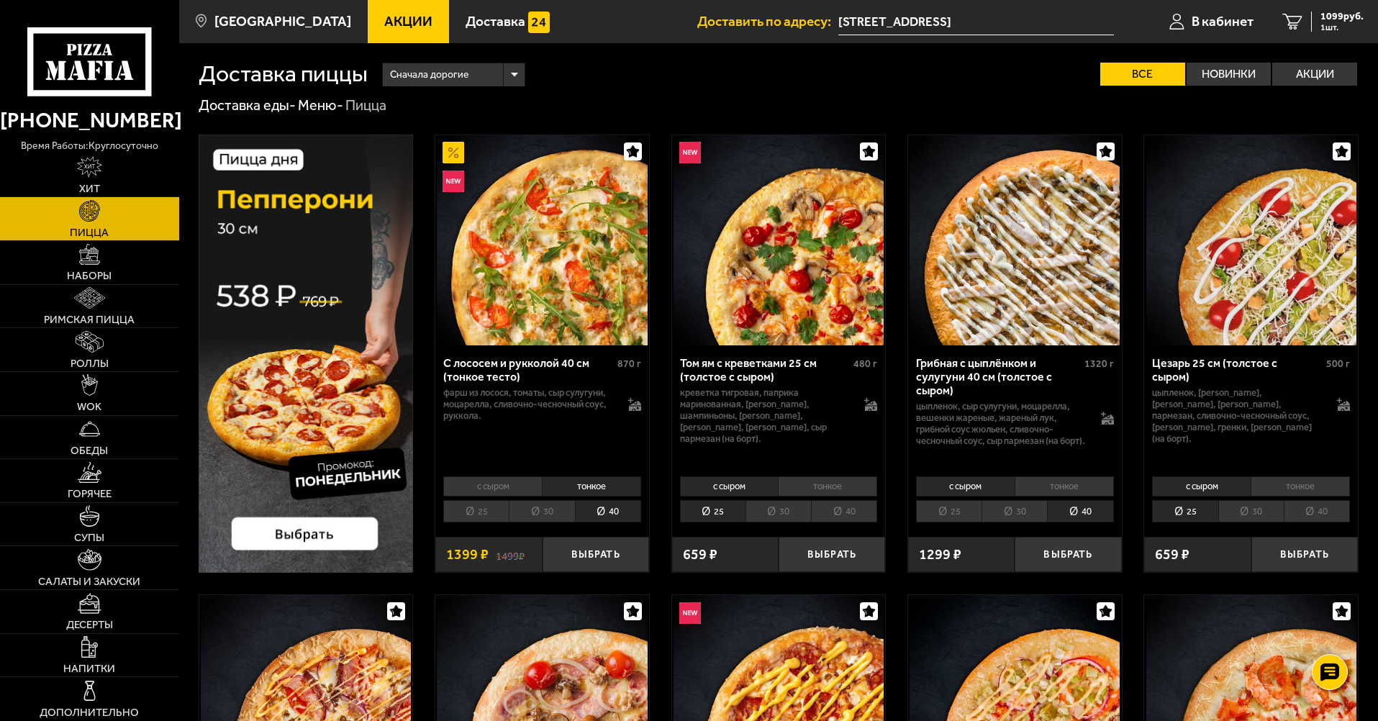
click at [1059, 483] on li "тонкое" at bounding box center [1064, 486] width 99 height 20
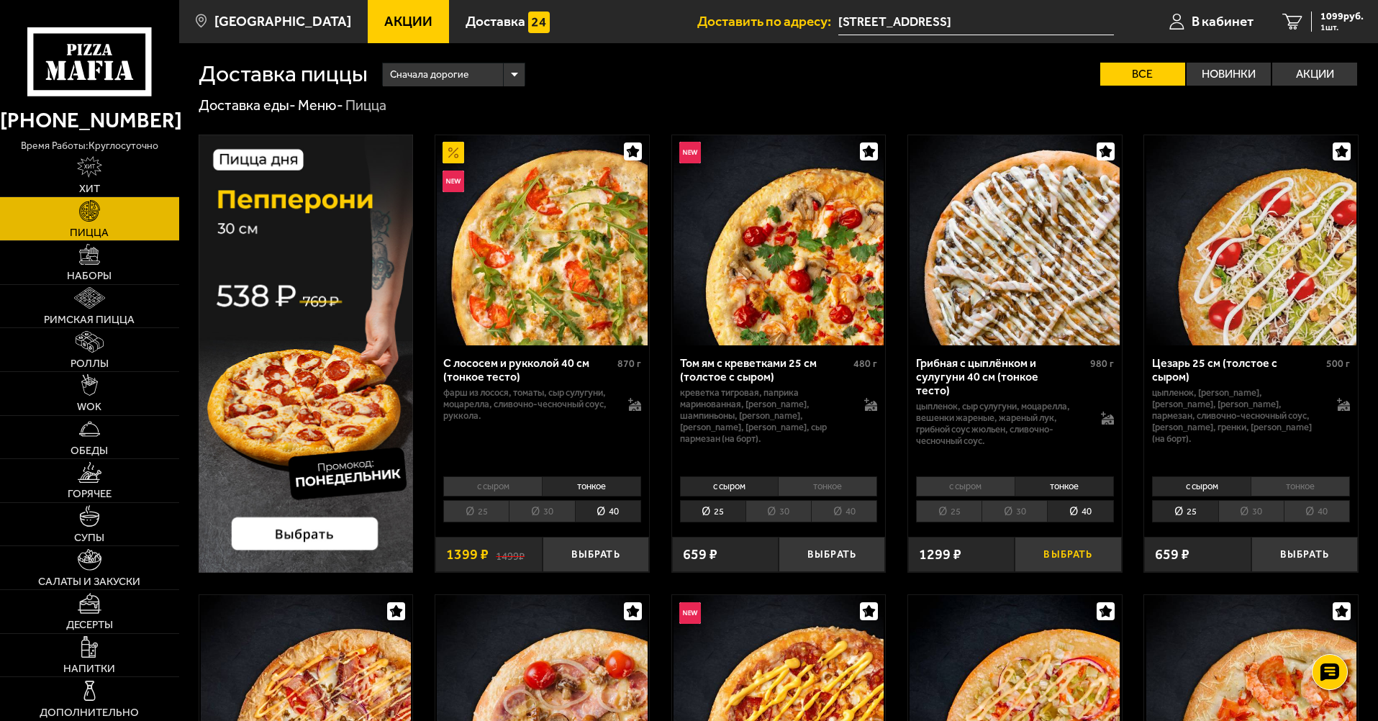
click at [1063, 549] on button "Выбрать" at bounding box center [1068, 554] width 107 height 35
click at [1104, 416] on icon at bounding box center [1107, 418] width 13 height 13
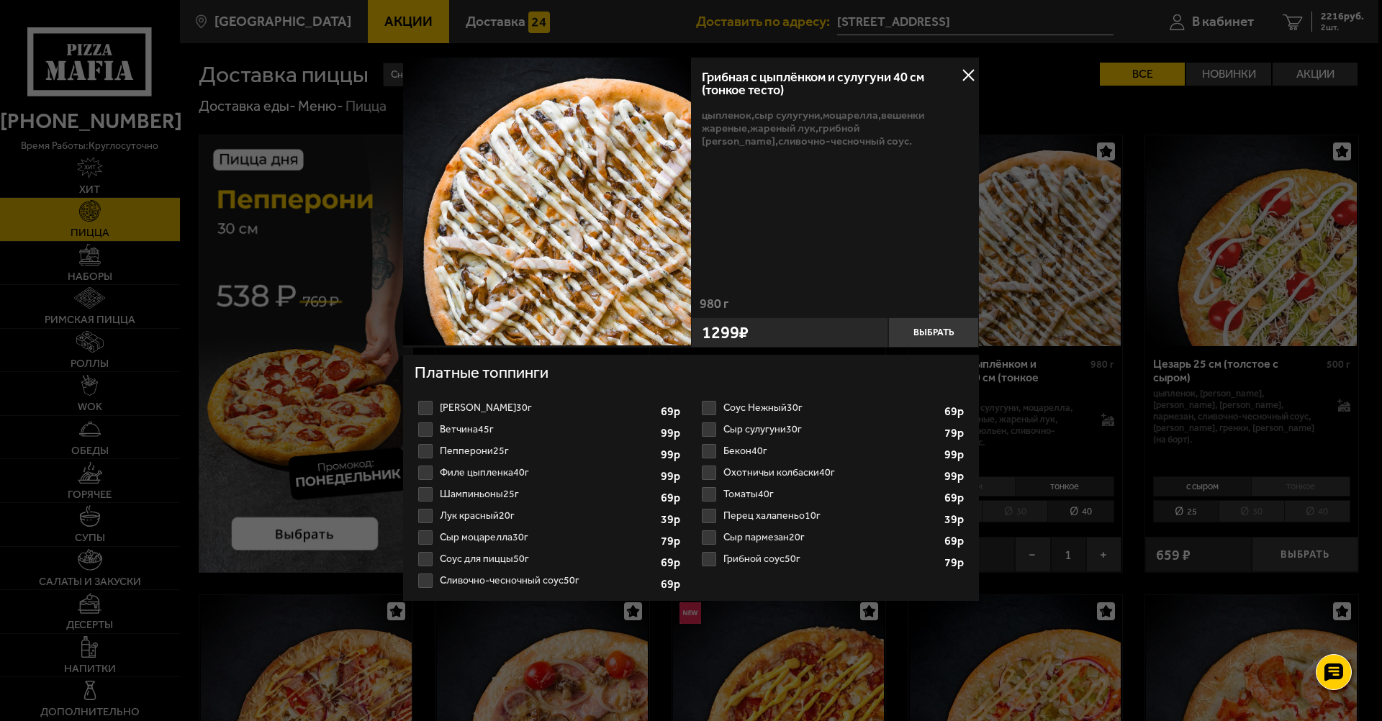
click at [710, 542] on label "Сыр пармезан 20г 1 2 3 4 5 6 7 8" at bounding box center [832, 538] width 269 height 22
click at [0, 0] on input "Сыр пармезан 20г 1 2 3 4 5 6 7 8" at bounding box center [0, 0] width 0 height 0
click at [712, 561] on label "Грибной соус 50г 1 2 3 4 5 6 7" at bounding box center [832, 559] width 269 height 22
click at [0, 0] on input "Грибной соус 50г 1 2 3 4 5 6 7" at bounding box center [0, 0] width 0 height 0
click at [710, 525] on label "Перец халапеньо 10г 1 2 3 4 5 6" at bounding box center [832, 516] width 269 height 22
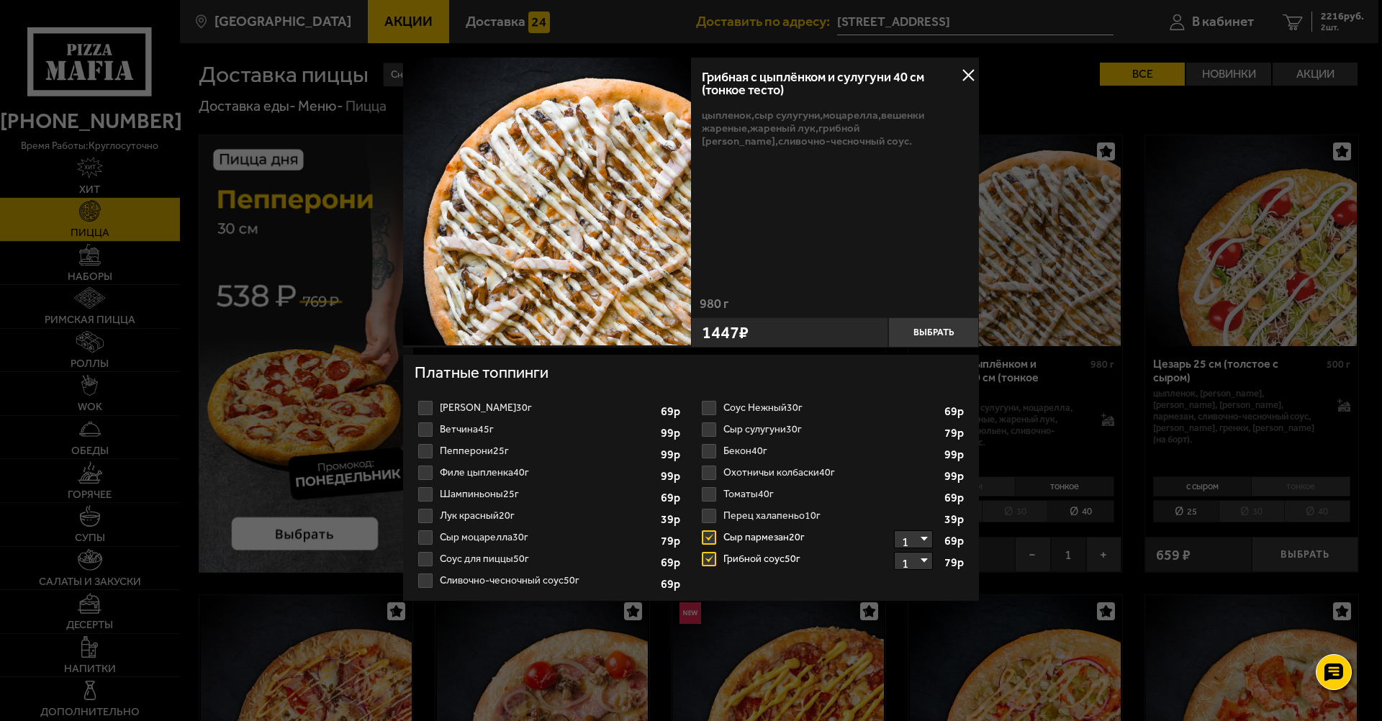
click at [0, 0] on input "Перец халапеньо 10г 1 2 3 4 5 6" at bounding box center [0, 0] width 0 height 0
click at [709, 497] on label "Томаты 40г 1" at bounding box center [832, 495] width 269 height 22
click at [0, 0] on input "Томаты 40г 1" at bounding box center [0, 0] width 0 height 0
click at [706, 469] on label "Охотничьи колбаски 40г 1 2 3 4 5" at bounding box center [832, 473] width 269 height 22
click at [0, 0] on input "Охотничьи колбаски 40г 1 2 3 4 5" at bounding box center [0, 0] width 0 height 0
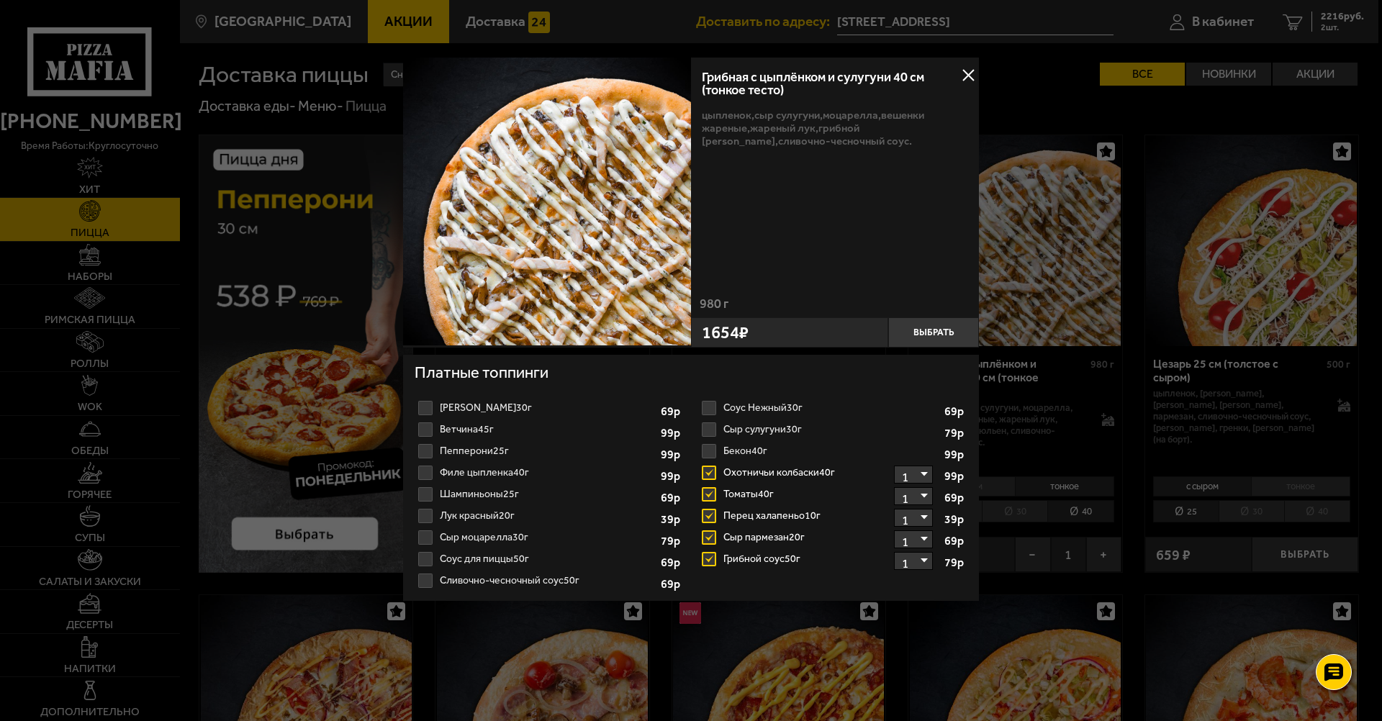
click at [710, 445] on label "Бекон 40г 1 2 3 4" at bounding box center [832, 451] width 269 height 22
click at [0, 0] on input "Бекон 40г 1 2 3 4" at bounding box center [0, 0] width 0 height 0
click at [708, 422] on label "Сыр сулугуни 30г 1 2 3" at bounding box center [832, 430] width 269 height 22
click at [0, 0] on input "Сыр сулугуни 30г 1 2 3" at bounding box center [0, 0] width 0 height 0
click at [707, 408] on label "Соус Нежный 30г 1 2" at bounding box center [832, 408] width 269 height 22
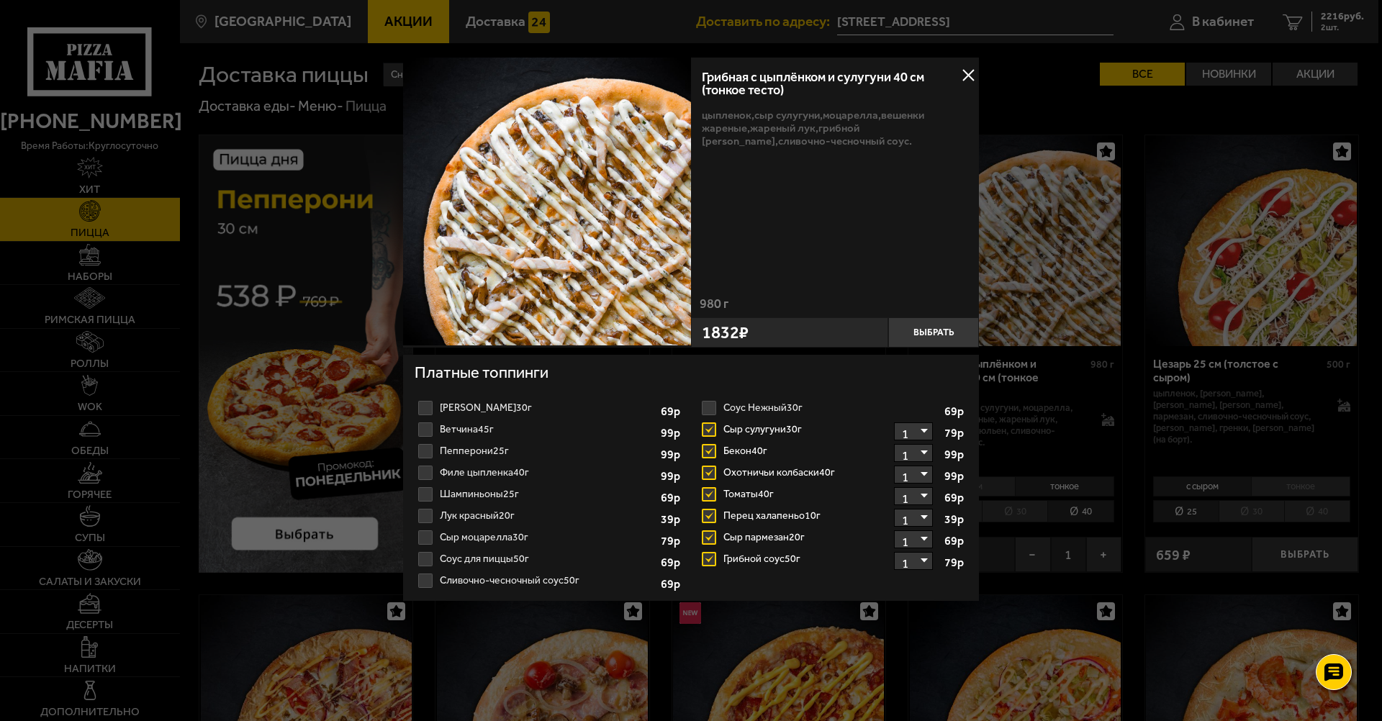
click at [0, 0] on input "Соус Нежный 30г 1 2" at bounding box center [0, 0] width 0 height 0
click at [710, 410] on label "Соус Нежный 30г 1 2" at bounding box center [832, 408] width 269 height 22
click at [0, 0] on input "Соус Нежный 30г 1 2" at bounding box center [0, 0] width 0 height 0
click at [707, 404] on label "Соус Нежный 30г 1 2" at bounding box center [832, 408] width 269 height 22
click at [0, 0] on input "Соус Нежный 30г 1 2" at bounding box center [0, 0] width 0 height 0
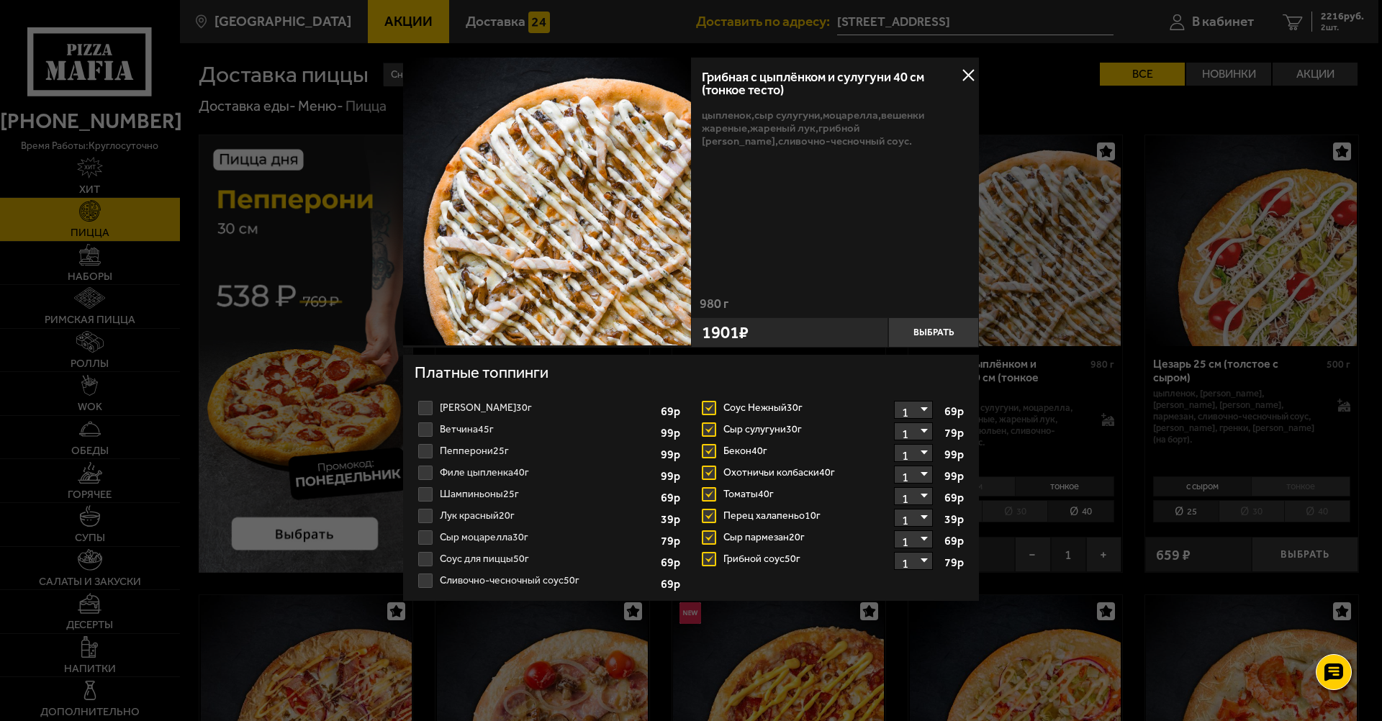
click at [918, 411] on select "1 2" at bounding box center [913, 410] width 39 height 18
select select "2"
click at [894, 401] on select "1 2" at bounding box center [913, 410] width 39 height 18
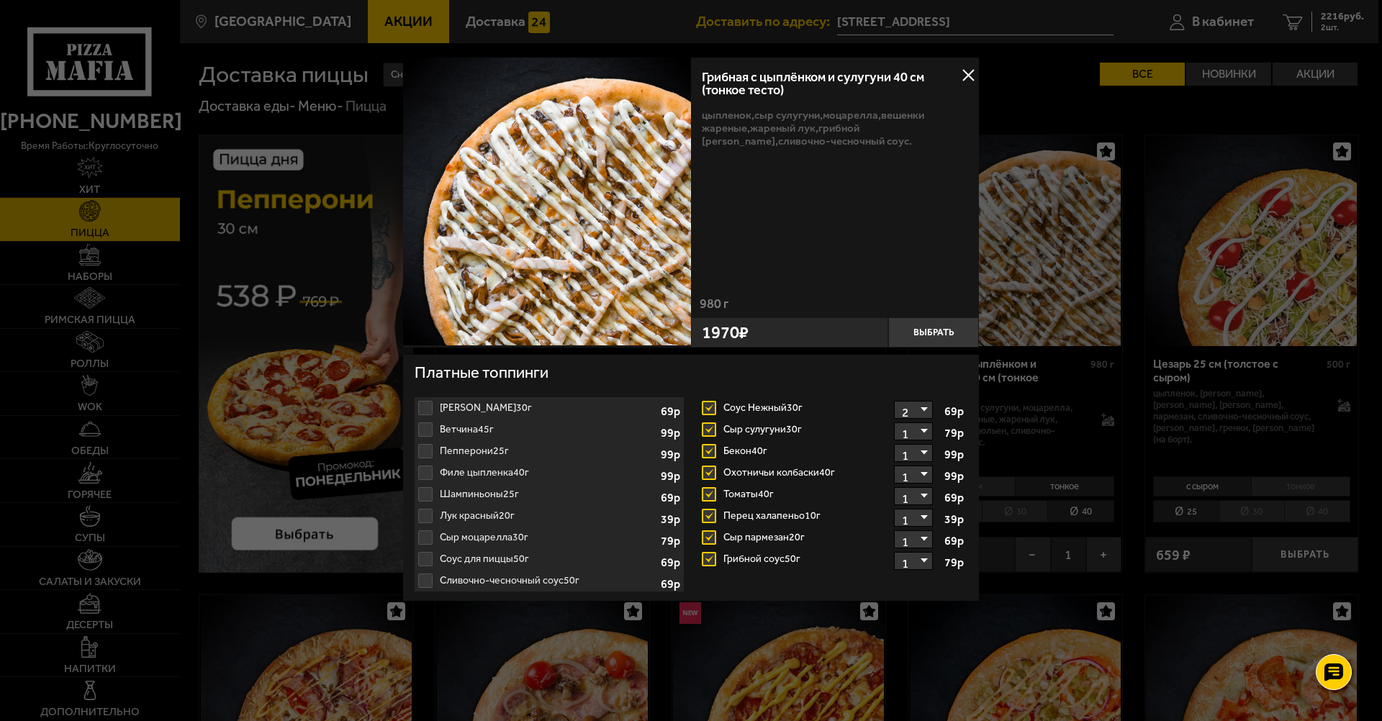
drag, startPoint x: 914, startPoint y: 431, endPoint x: 914, endPoint y: 440, distance: 8.6
click at [914, 431] on select "1" at bounding box center [913, 431] width 39 height 18
click at [894, 422] on select "1" at bounding box center [913, 431] width 39 height 18
click at [913, 453] on select "1" at bounding box center [913, 453] width 39 height 18
click at [923, 559] on select "1" at bounding box center [913, 561] width 39 height 18
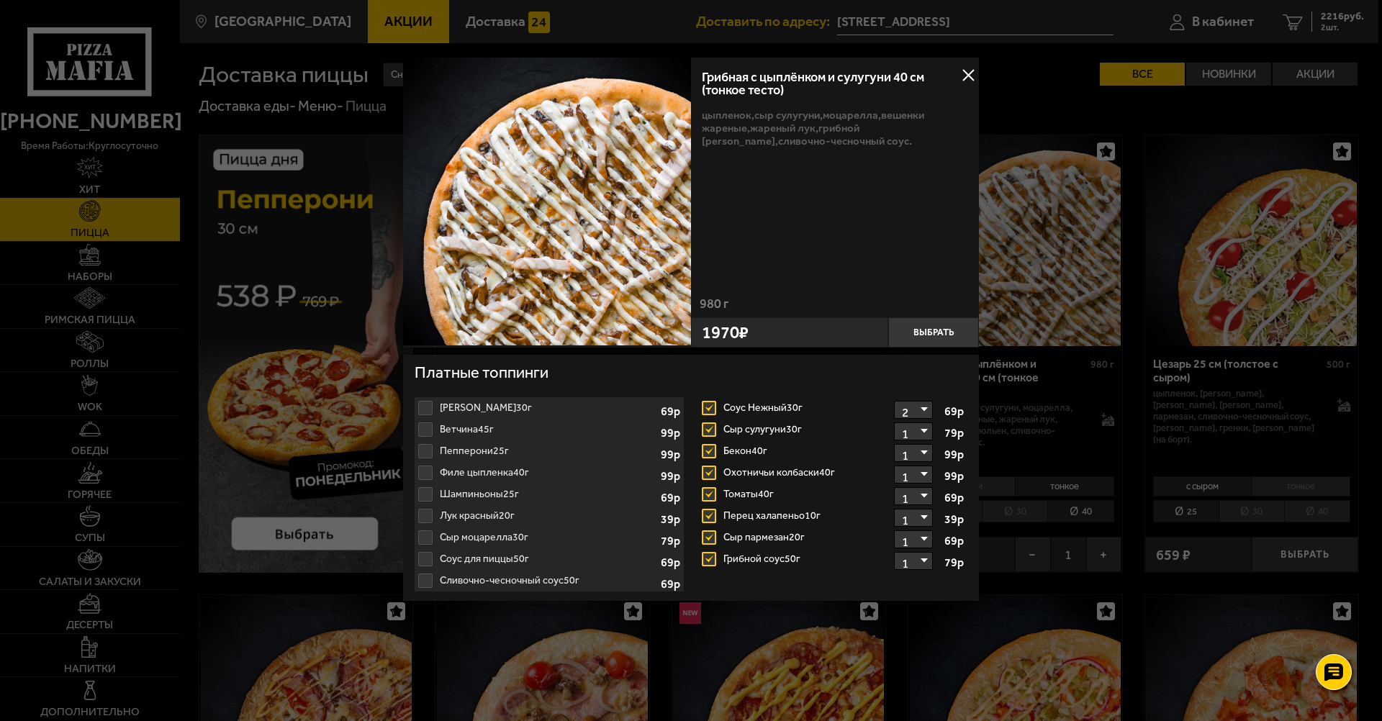
click at [920, 543] on select "1" at bounding box center [913, 539] width 39 height 18
click at [916, 522] on select "1" at bounding box center [913, 518] width 39 height 18
click at [910, 491] on select "1" at bounding box center [913, 496] width 39 height 18
click at [910, 475] on select "1" at bounding box center [913, 475] width 39 height 18
click at [427, 576] on label "Сливочно-чесночный соус 50г 1" at bounding box center [549, 581] width 269 height 22
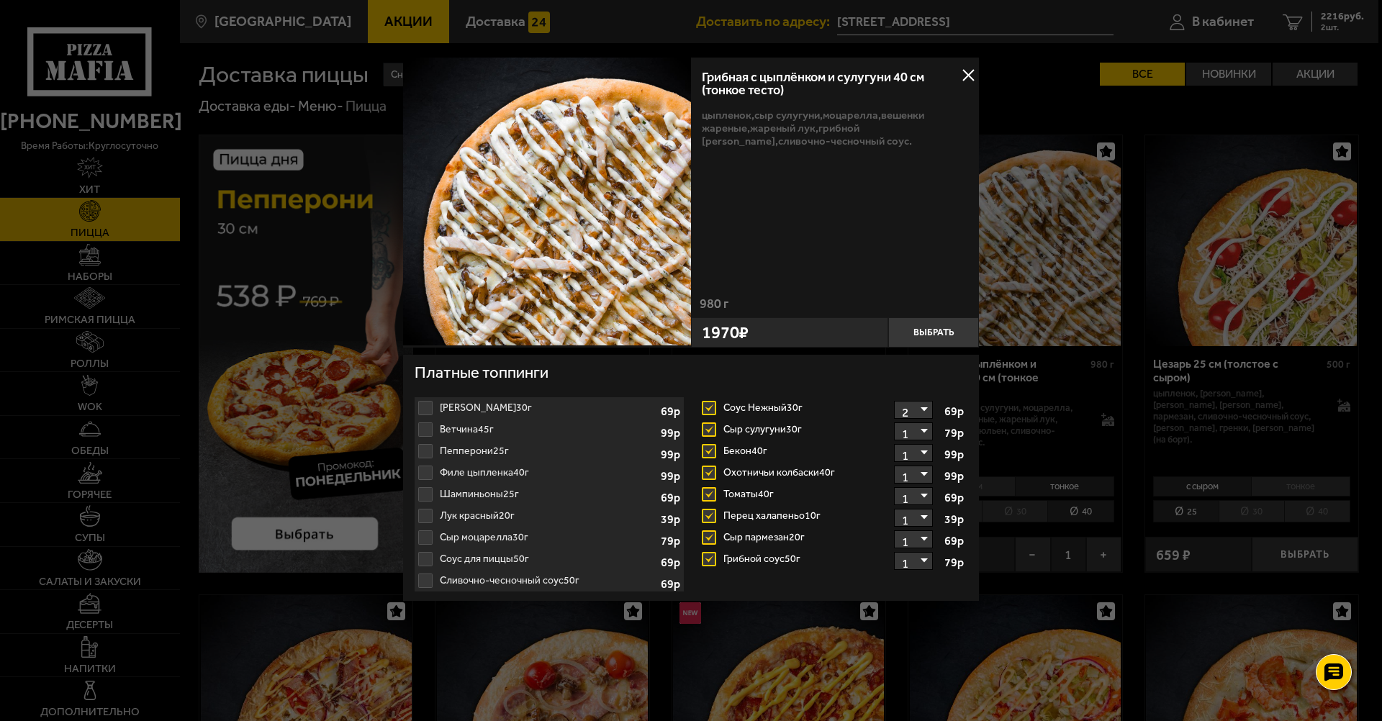
click at [424, 563] on label "Соус для пиццы 50г 1" at bounding box center [549, 559] width 269 height 22
click at [426, 581] on label "Сливочно-чесночный соус 50г 1" at bounding box center [549, 581] width 269 height 22
click at [968, 76] on button at bounding box center [968, 76] width 22 height 22
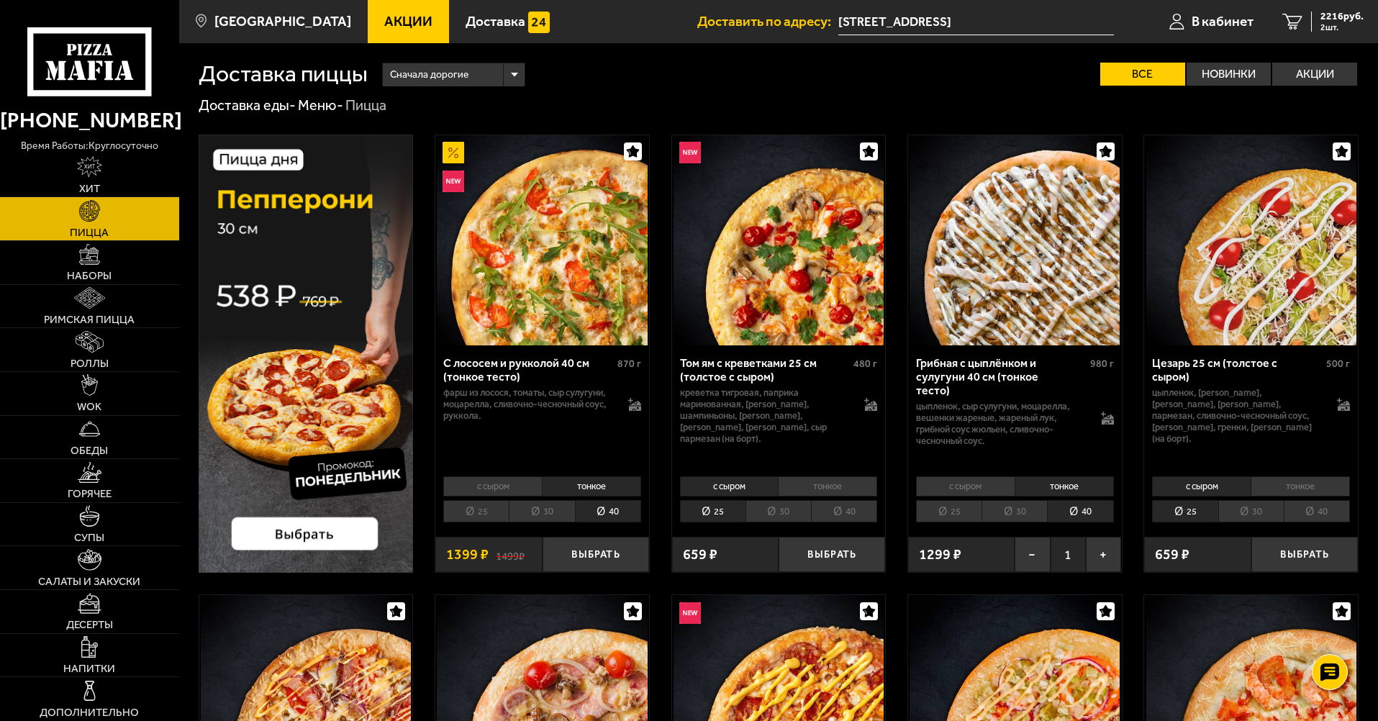
click at [1075, 516] on li "40" at bounding box center [1080, 511] width 66 height 22
click at [1075, 488] on li "тонкое" at bounding box center [1064, 486] width 99 height 20
click at [1332, 23] on span "2 шт." at bounding box center [1342, 27] width 43 height 9
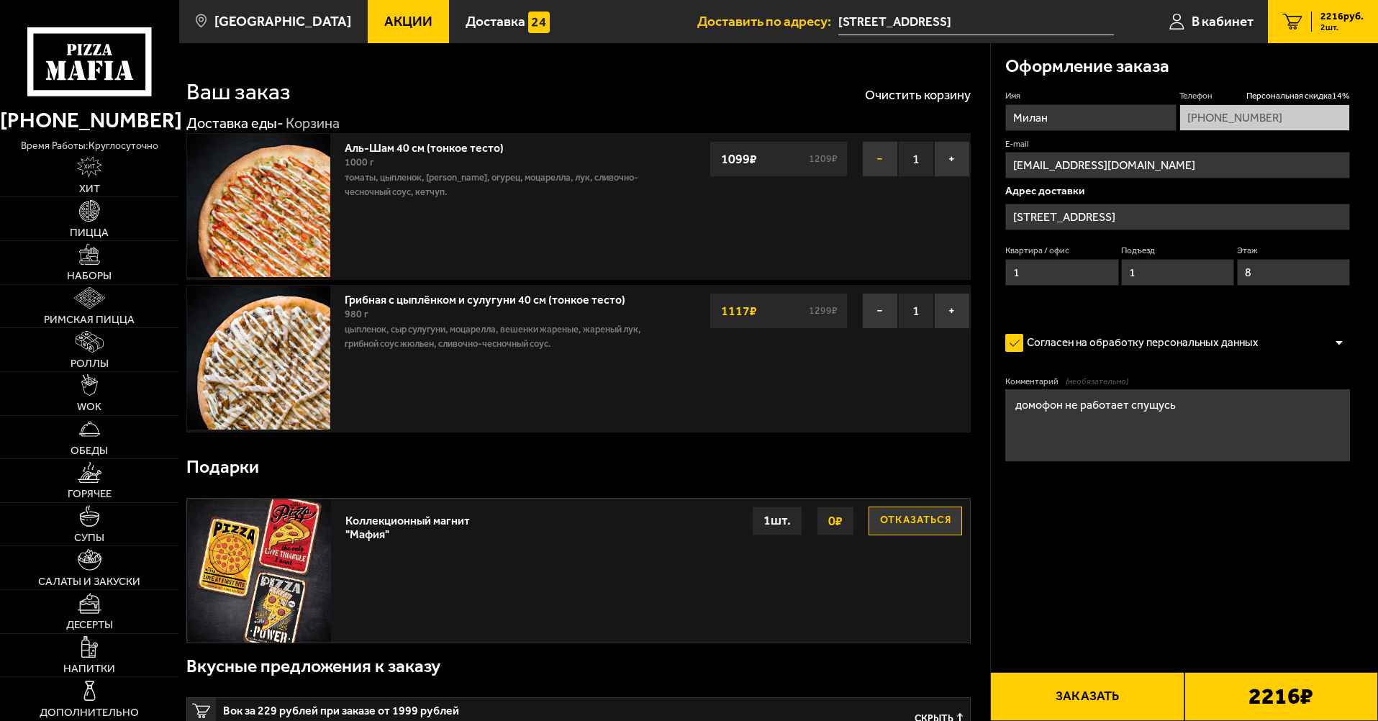
click at [869, 165] on button "−" at bounding box center [880, 159] width 36 height 36
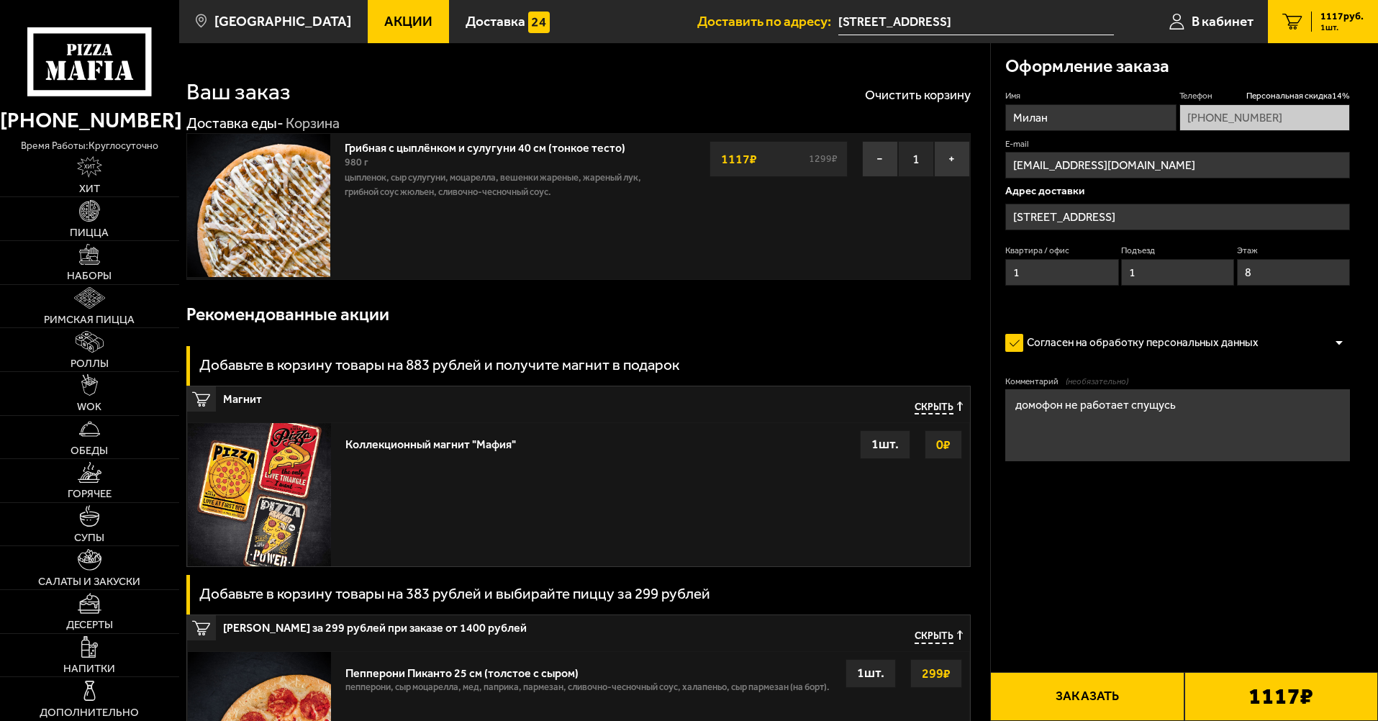
click at [1131, 696] on button "Заказать" at bounding box center [1087, 696] width 194 height 49
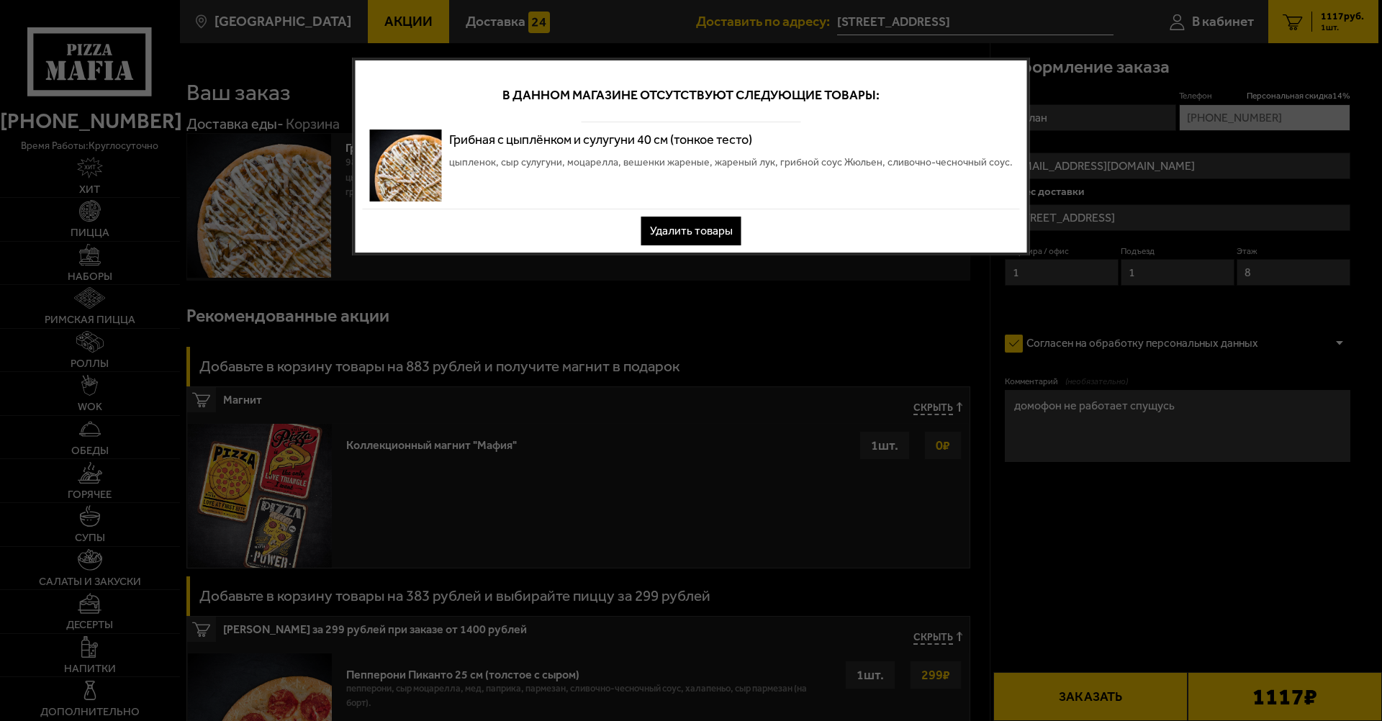
click at [686, 230] on button "Удалить товары" at bounding box center [691, 231] width 100 height 29
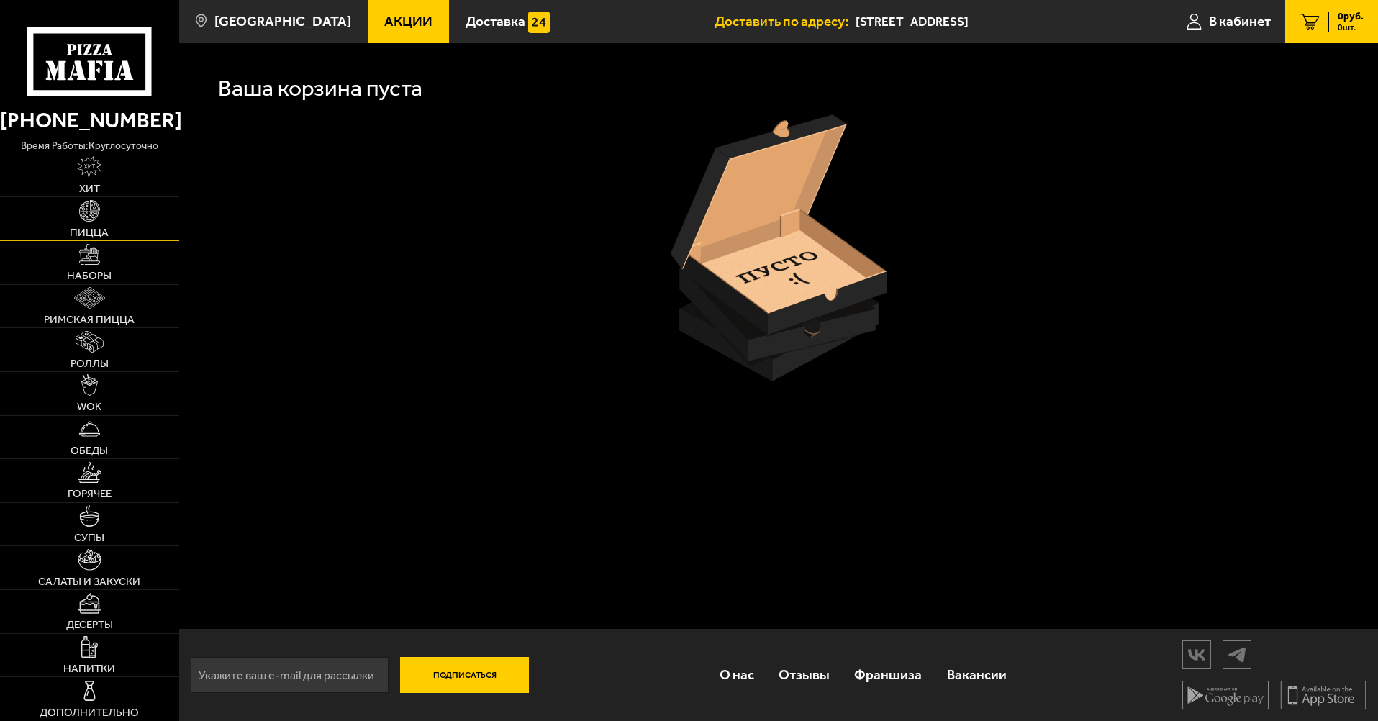
click at [63, 224] on link "Пицца" at bounding box center [89, 218] width 179 height 43
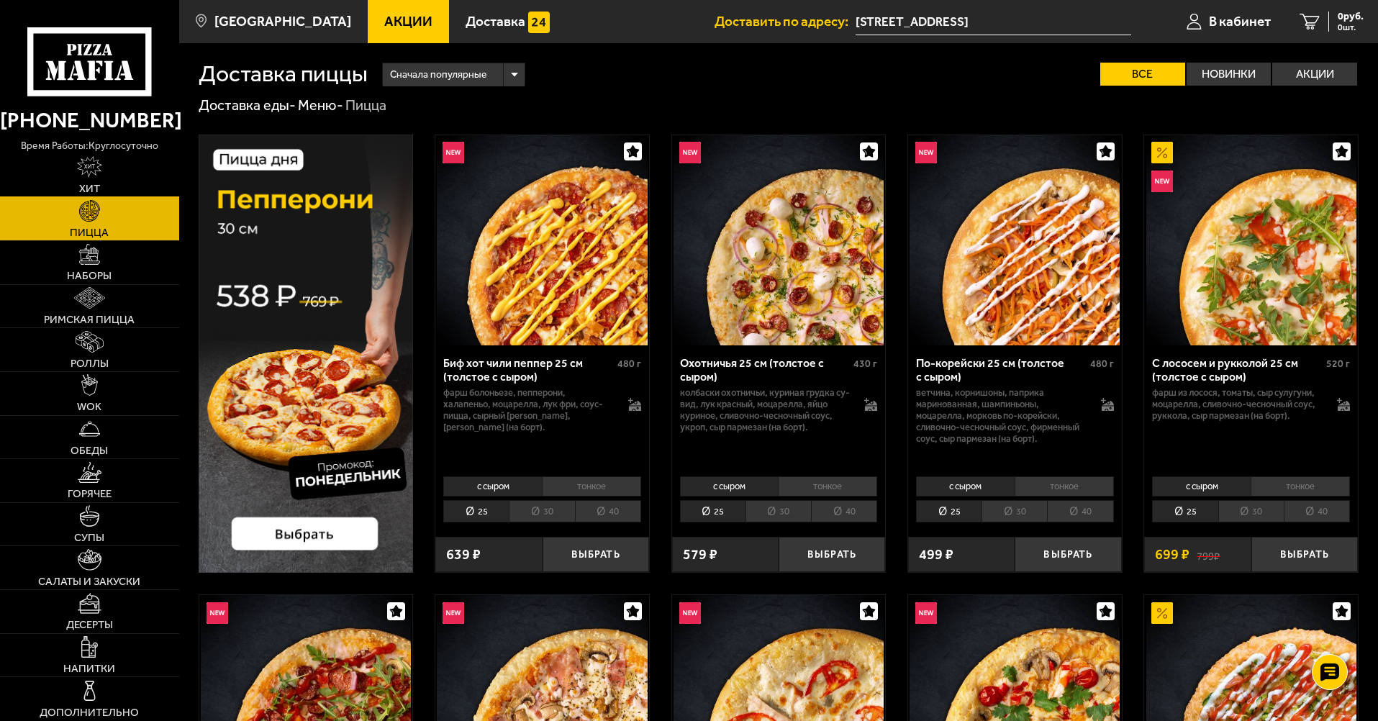
click at [96, 171] on img at bounding box center [90, 167] width 26 height 22
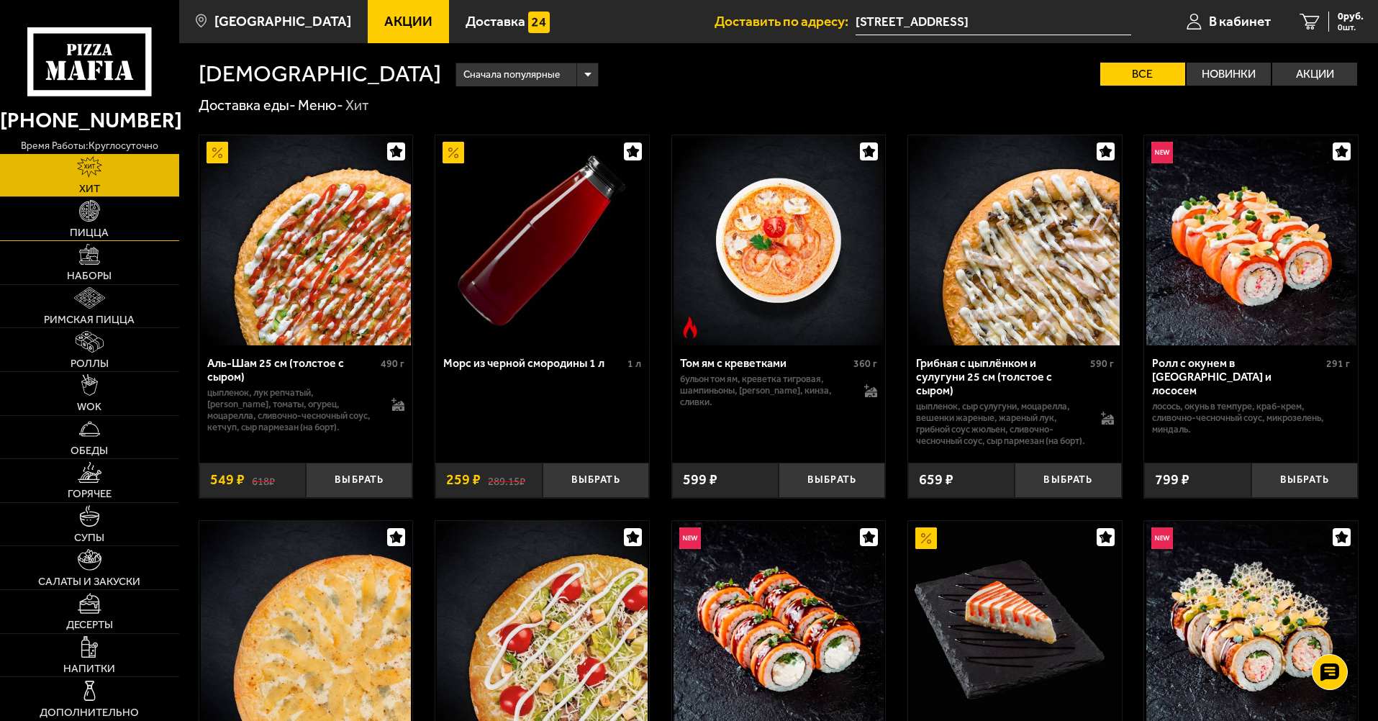
click at [109, 199] on link "Пицца" at bounding box center [89, 218] width 179 height 43
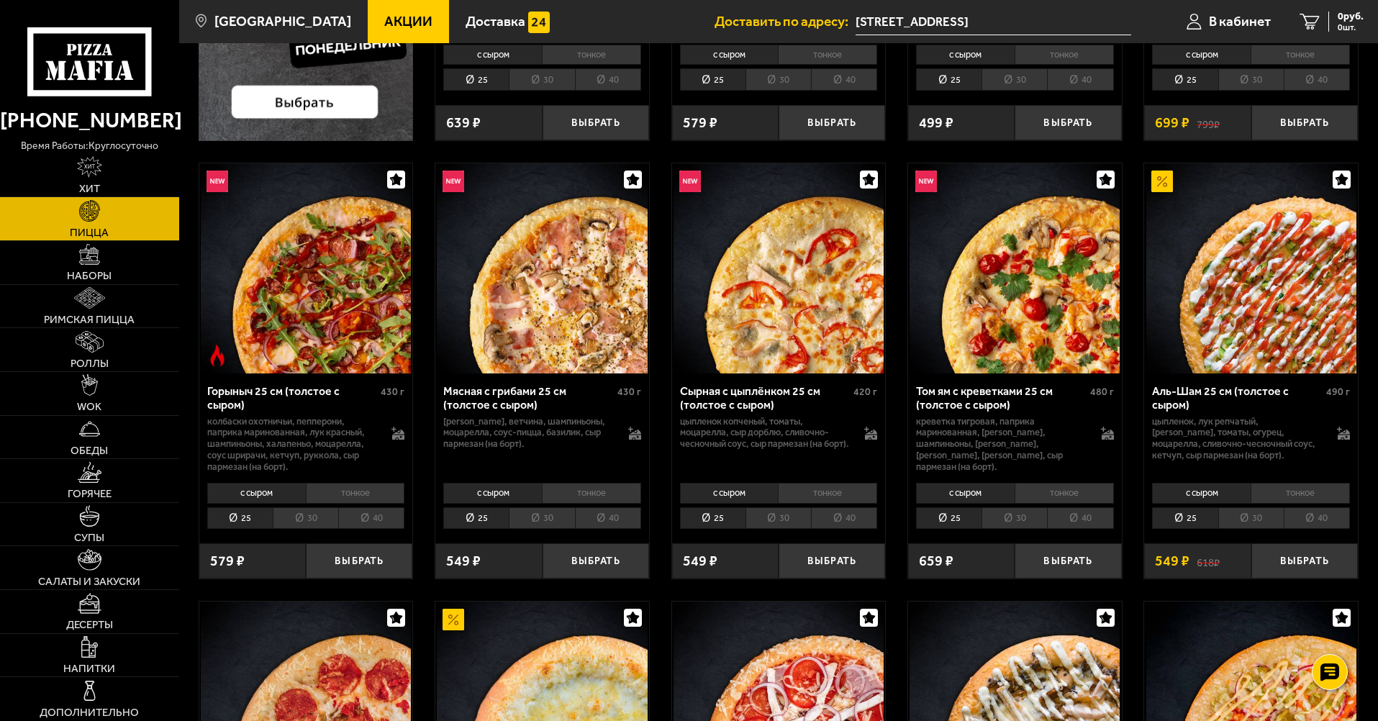
scroll to position [504, 0]
